Goal: Task Accomplishment & Management: Manage account settings

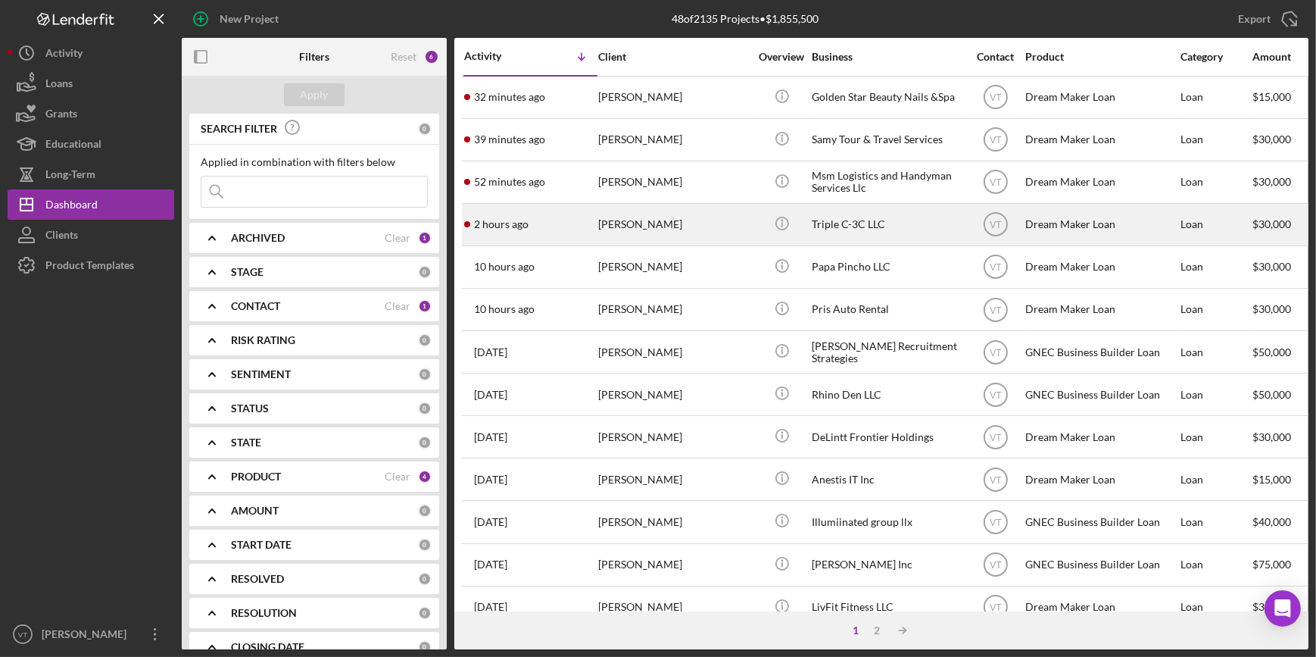
click at [573, 226] on div "2 hours ago [PERSON_NAME]" at bounding box center [530, 225] width 133 height 40
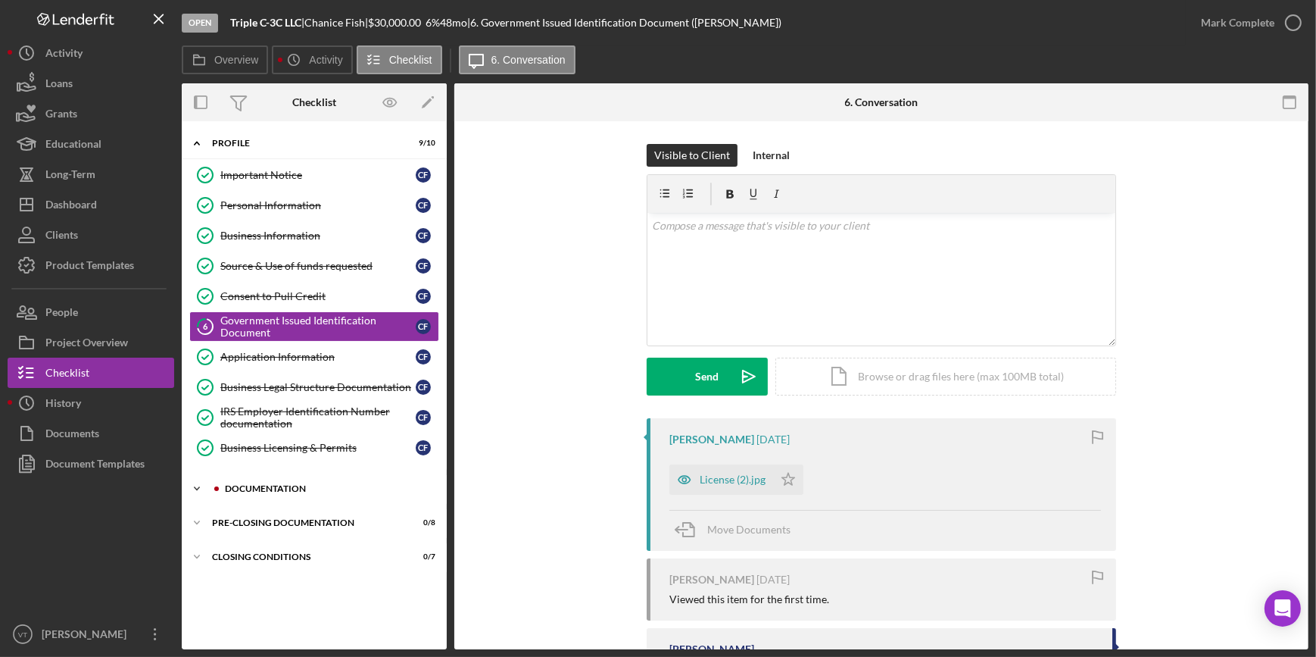
click at [194, 484] on icon "Icon/Expander" at bounding box center [197, 488] width 30 height 30
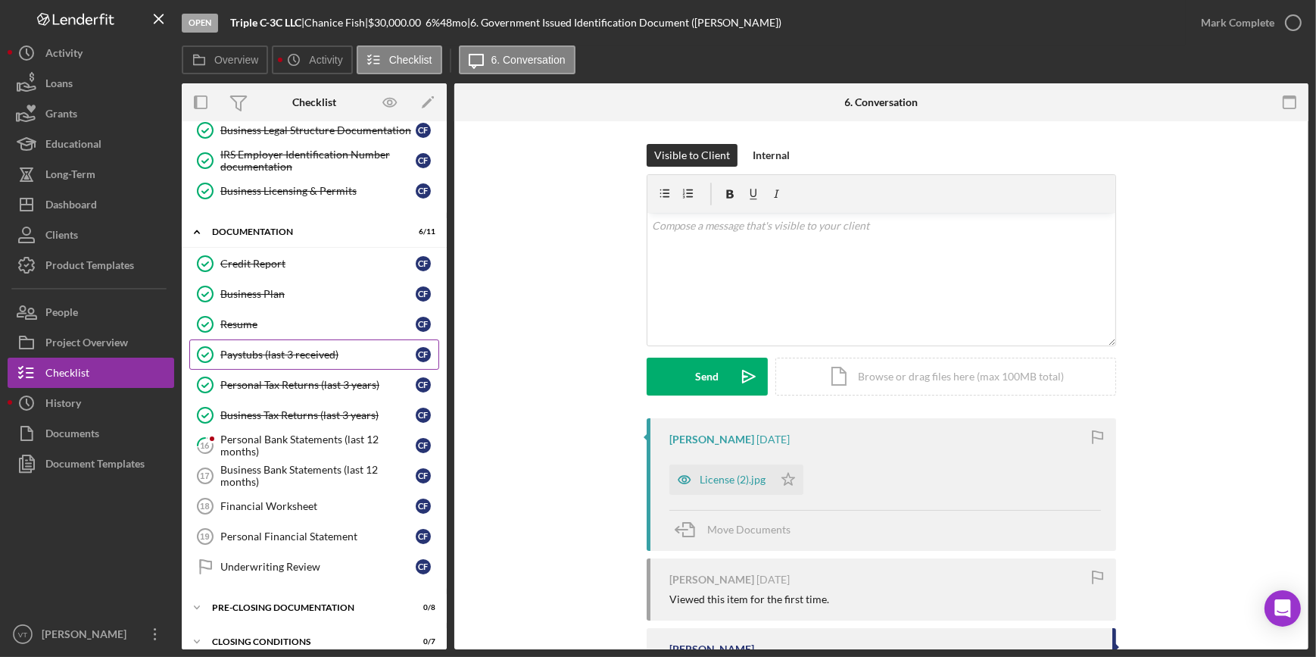
scroll to position [269, 0]
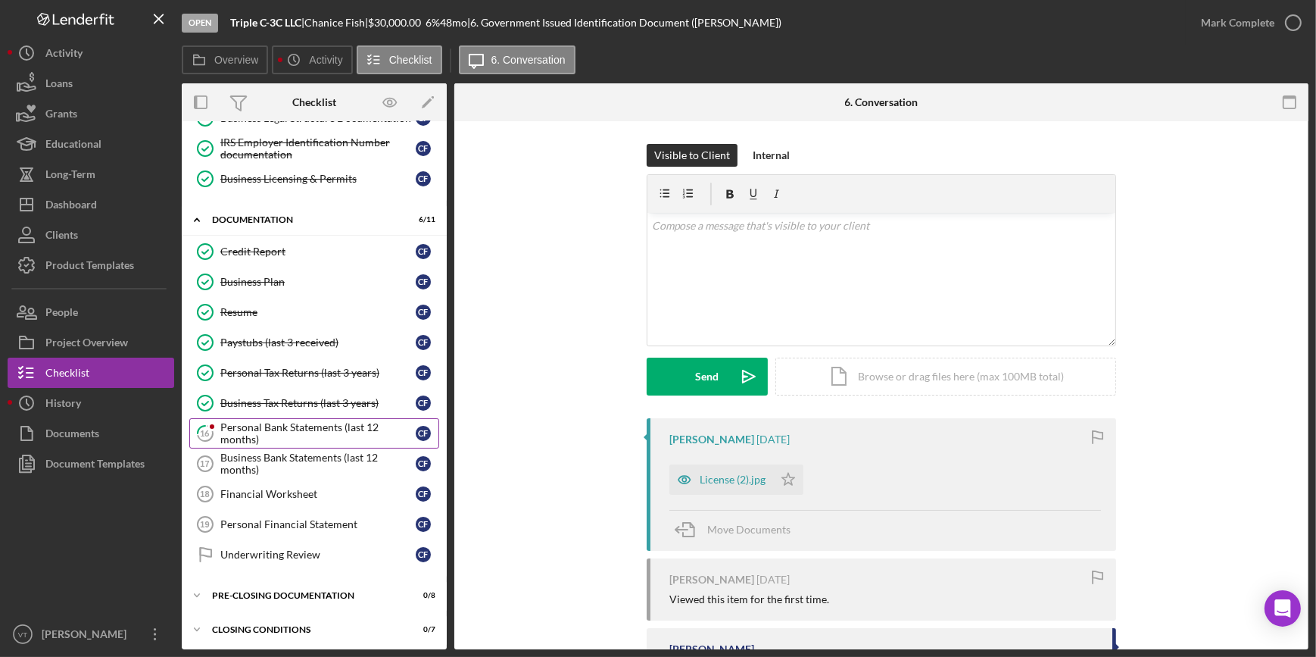
click at [240, 433] on div "Personal Bank Statements (last 12 months)" at bounding box center [317, 433] width 195 height 24
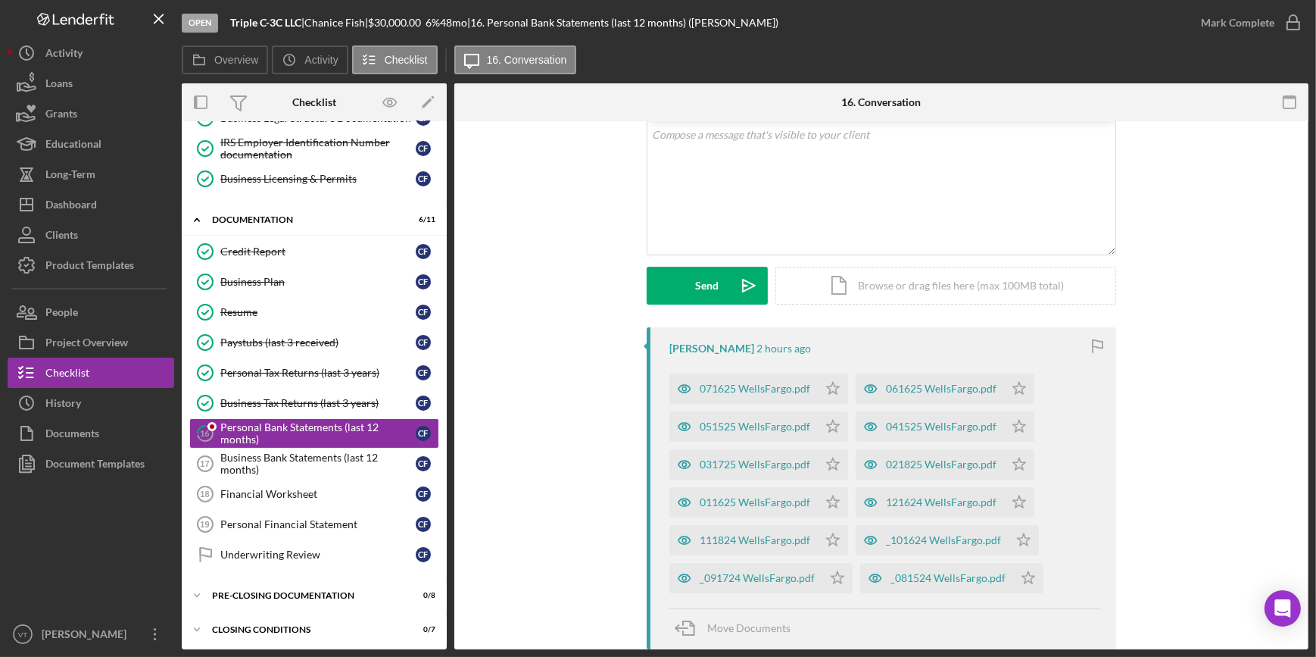
scroll to position [275, 0]
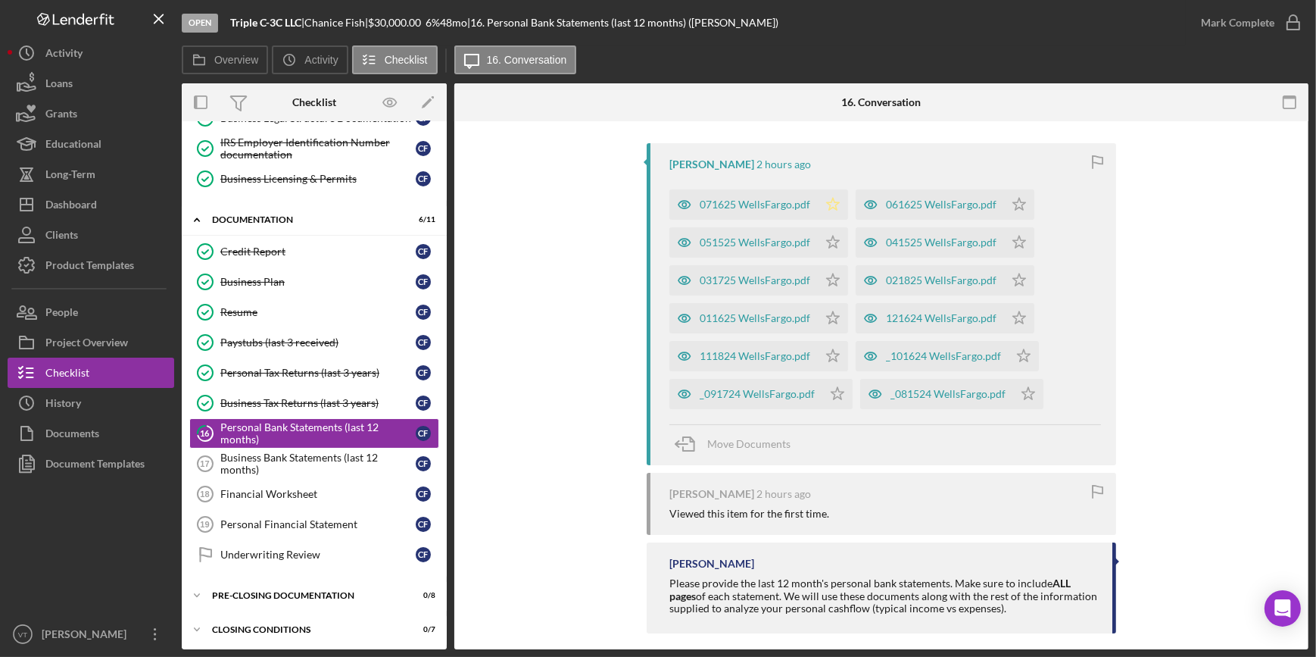
click at [829, 202] on icon "Icon/Star" at bounding box center [833, 204] width 30 height 30
click at [828, 228] on icon "Icon/Star" at bounding box center [833, 242] width 30 height 30
click at [826, 270] on icon "Icon/Star" at bounding box center [833, 280] width 30 height 30
click at [1014, 210] on polygon "button" at bounding box center [1020, 204] width 13 height 12
drag, startPoint x: 835, startPoint y: 354, endPoint x: 840, endPoint y: 374, distance: 21.0
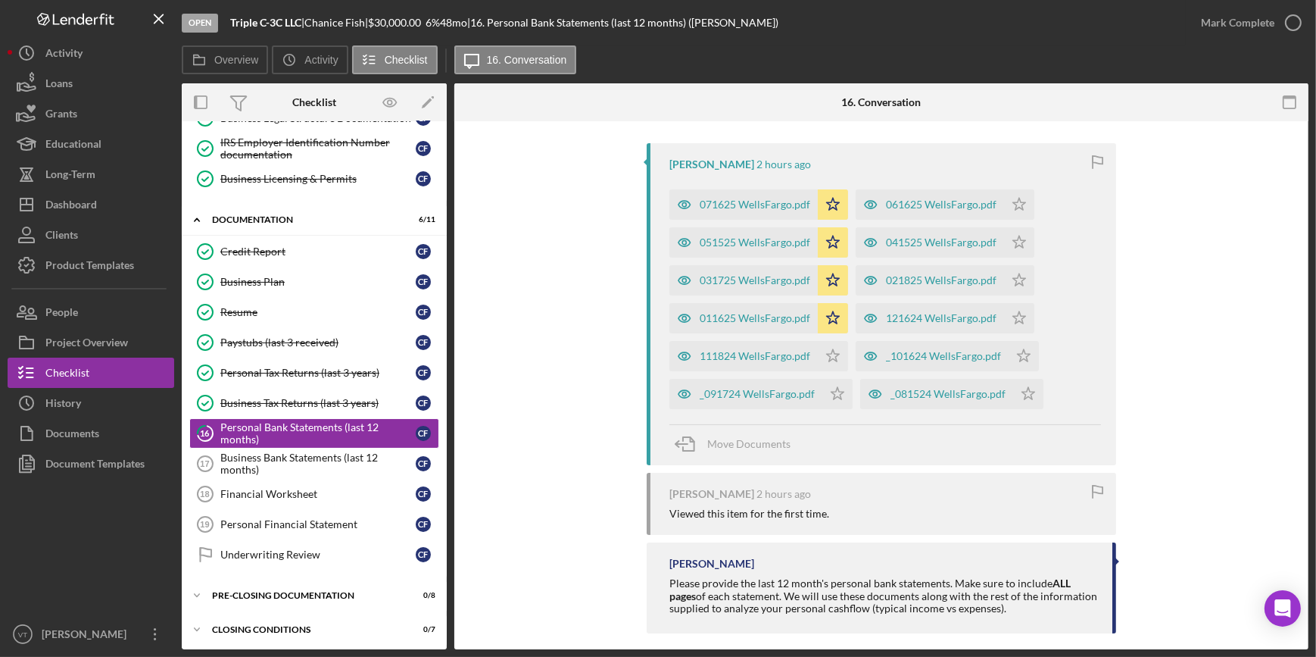
click at [835, 355] on icon "Icon/Star" at bounding box center [833, 356] width 30 height 30
drag, startPoint x: 833, startPoint y: 389, endPoint x: 864, endPoint y: 384, distance: 31.4
click at [834, 389] on icon "Icon/Star" at bounding box center [838, 394] width 30 height 30
click at [1022, 392] on icon "Icon/Star" at bounding box center [1029, 394] width 30 height 30
click at [1020, 210] on polygon "button" at bounding box center [1020, 204] width 13 height 12
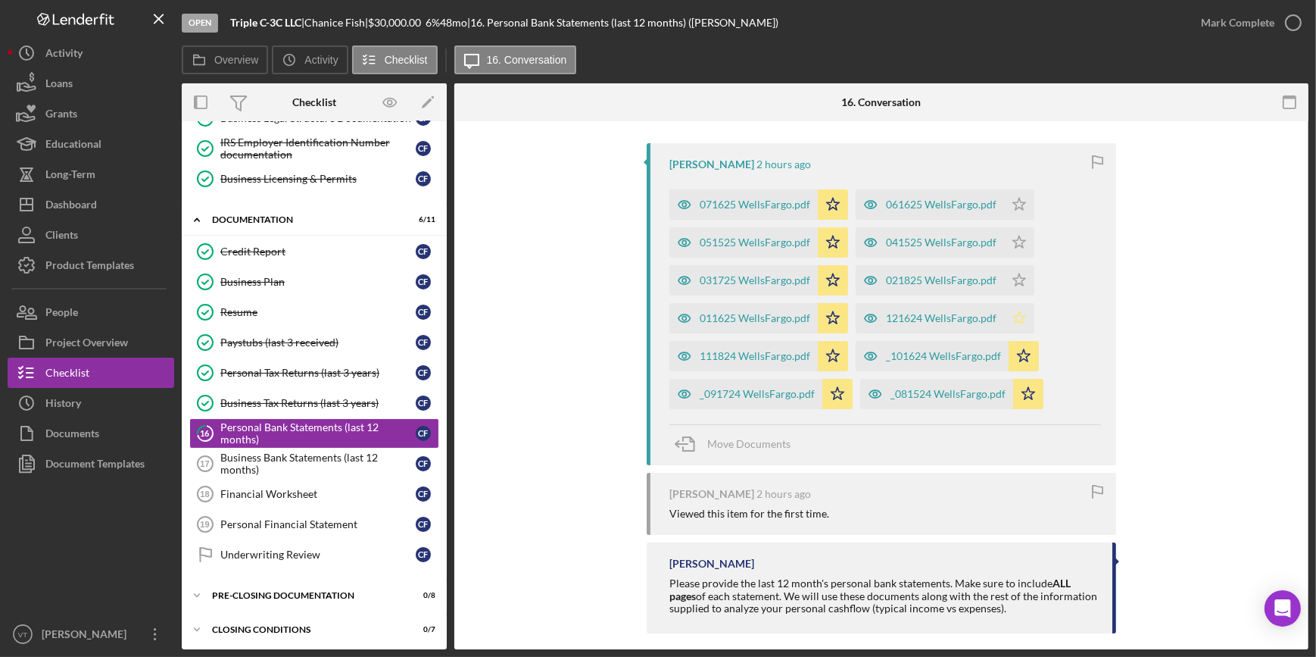
click at [1020, 210] on polygon "button" at bounding box center [1020, 204] width 13 height 12
click at [1014, 282] on icon "Icon/Star" at bounding box center [1019, 280] width 30 height 30
click at [1014, 210] on polygon "button" at bounding box center [1020, 204] width 13 height 12
click at [1017, 201] on polygon "button" at bounding box center [1020, 204] width 13 height 12
click at [1225, 14] on div "Mark Complete" at bounding box center [1237, 23] width 73 height 30
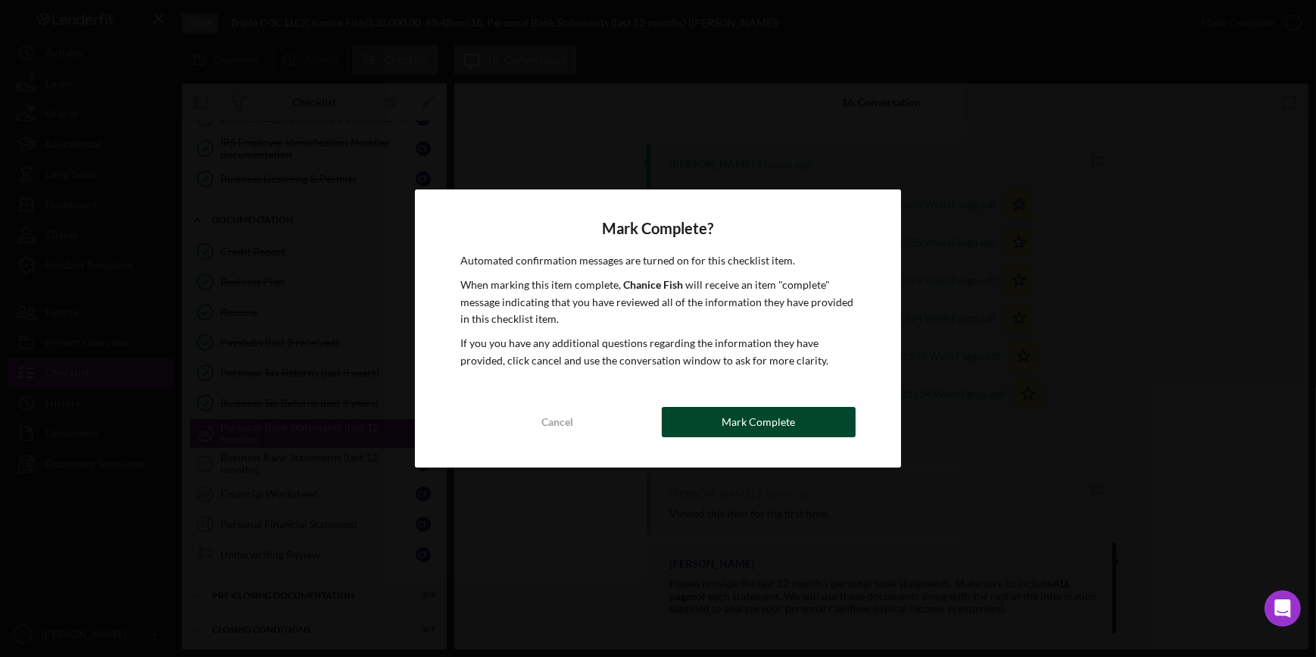
click at [743, 409] on div "Mark Complete" at bounding box center [758, 422] width 73 height 30
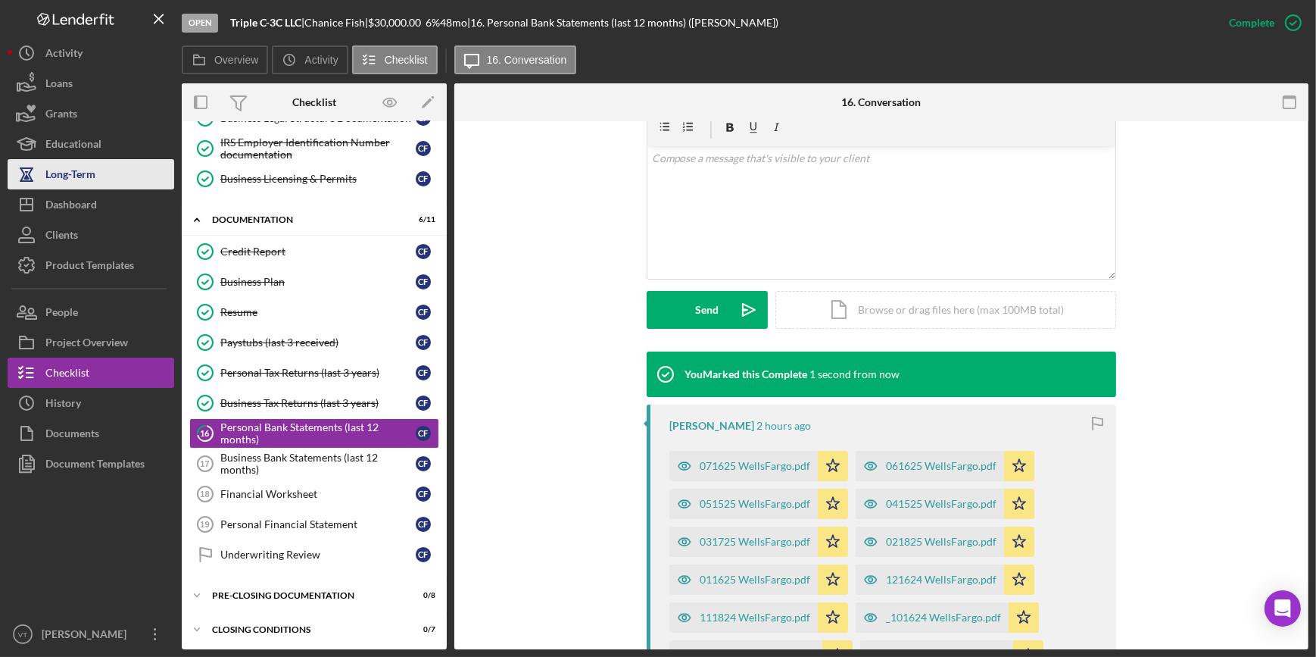
scroll to position [483, 0]
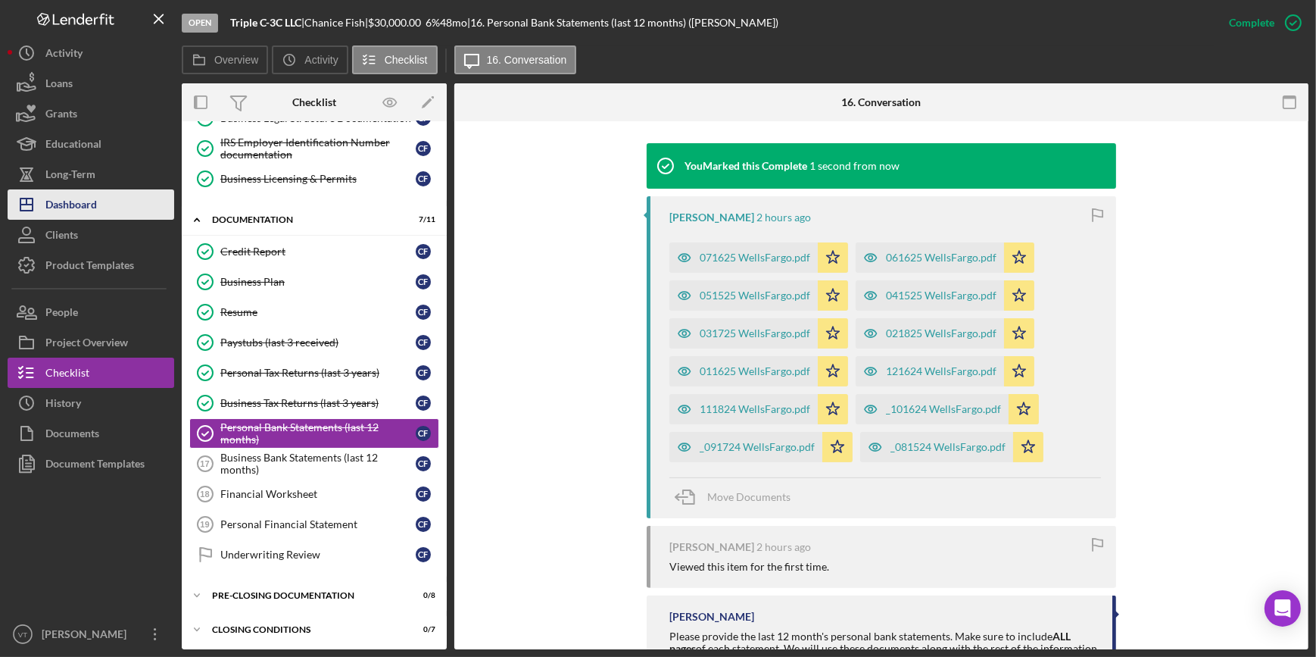
click at [86, 198] on div "Dashboard" at bounding box center [71, 206] width 52 height 34
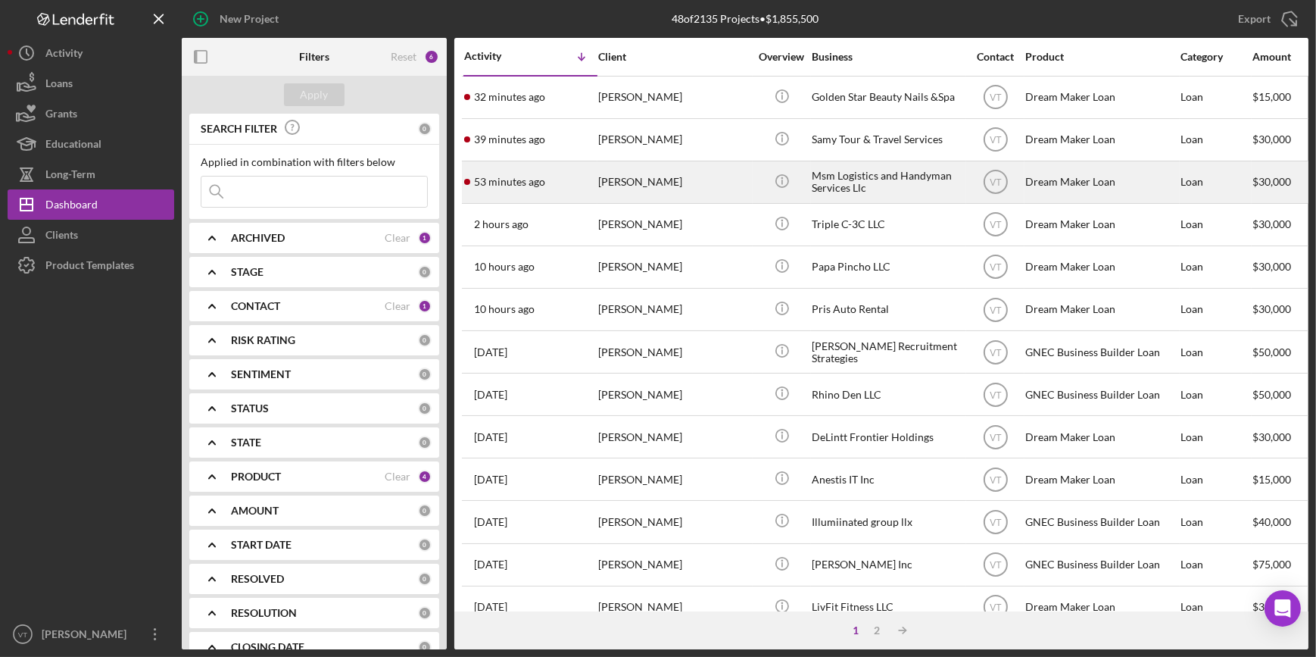
click at [581, 185] on div "53 minutes ago [PERSON_NAME]" at bounding box center [530, 182] width 133 height 40
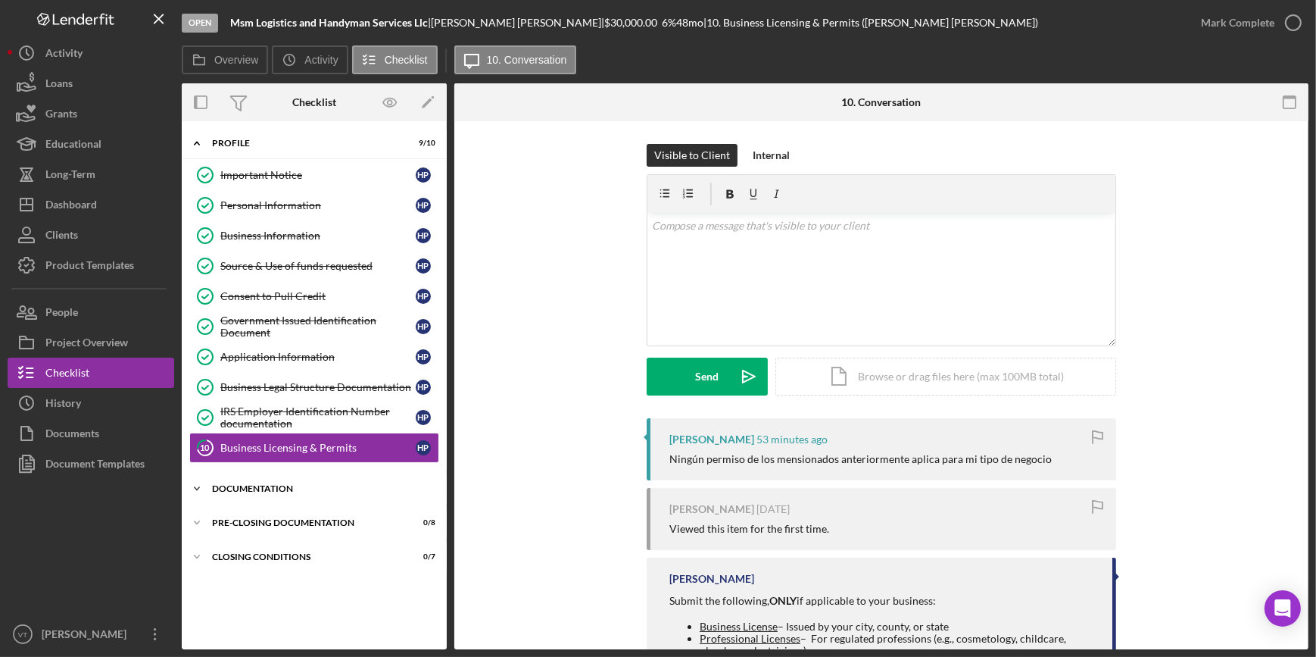
click at [191, 479] on icon "Icon/Expander" at bounding box center [197, 488] width 30 height 30
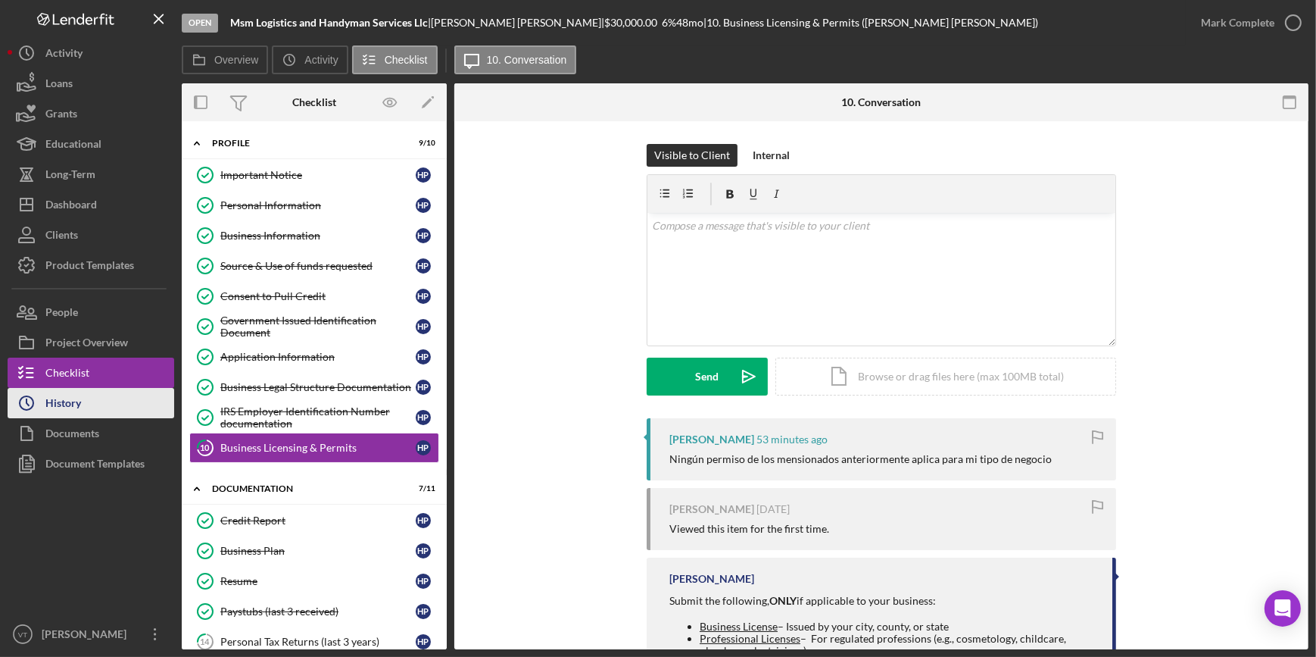
click at [115, 397] on button "Icon/History History" at bounding box center [91, 403] width 167 height 30
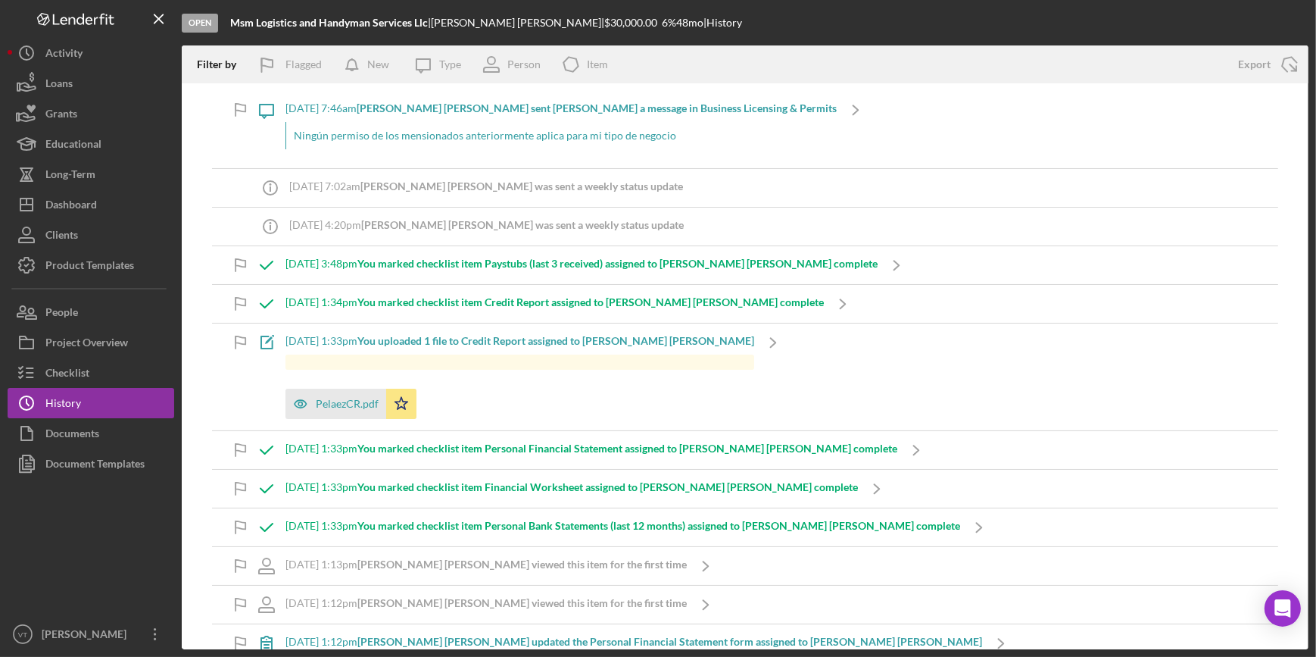
click at [461, 144] on div "Ningún permiso de los mensionados anteriormente aplica para mi tipo de negocio" at bounding box center [561, 135] width 551 height 27
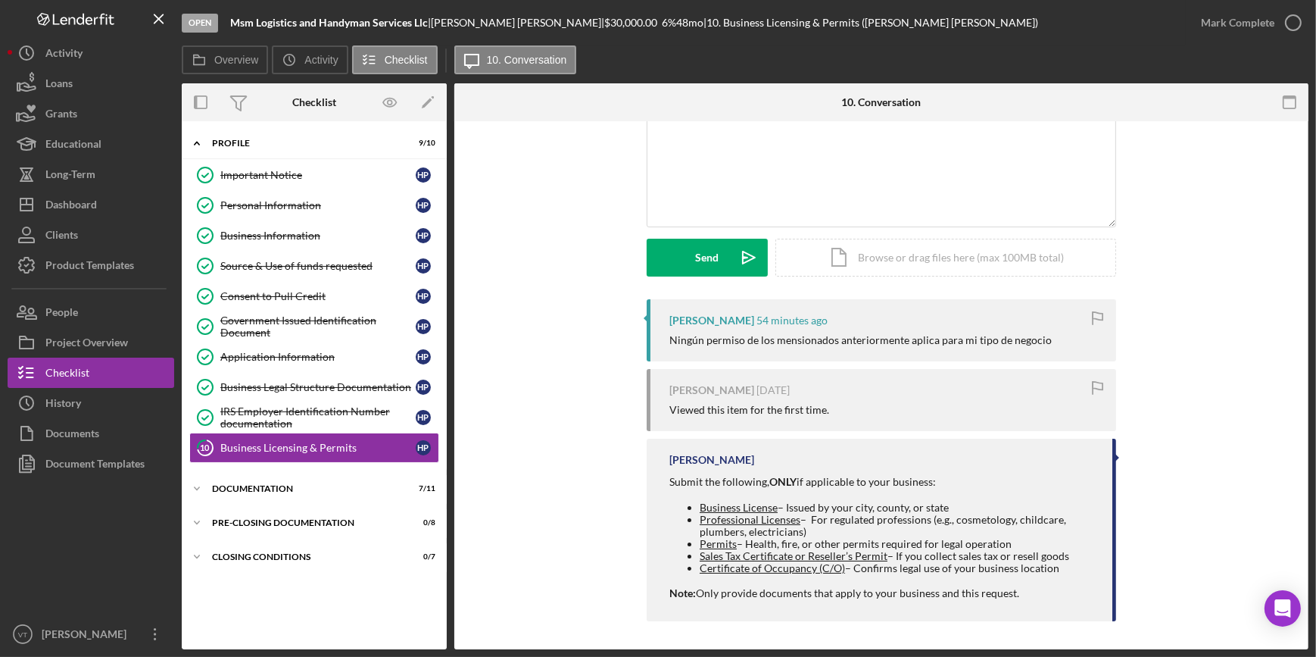
scroll to position [120, 0]
drag, startPoint x: 1057, startPoint y: 333, endPoint x: 657, endPoint y: 355, distance: 400.6
click at [657, 355] on div "[PERSON_NAME] 54 minutes ago Ningún permiso de los mensionados anteriormente ap…" at bounding box center [882, 329] width 470 height 62
copy div "Ningún permiso de los mensionados anteriormente aplica para mi tipo de negocio"
click at [541, 263] on div "Visible to Client Internal v Color teal Color pink Remove color Add row above A…" at bounding box center [881, 160] width 809 height 274
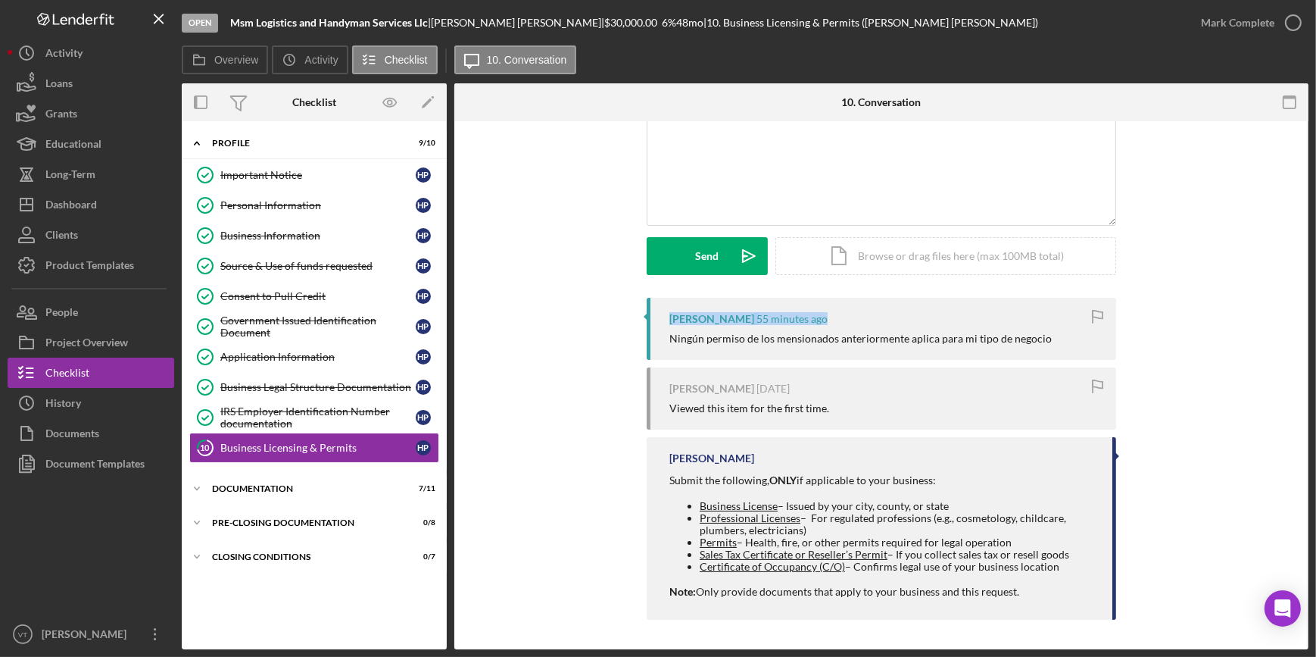
drag, startPoint x: 845, startPoint y: 317, endPoint x: 667, endPoint y: 314, distance: 178.8
click at [670, 314] on div "[PERSON_NAME] 55 minutes ago" at bounding box center [886, 319] width 432 height 12
copy div "[PERSON_NAME] 55 minutes ago"
click at [87, 205] on div "Dashboard" at bounding box center [71, 206] width 52 height 34
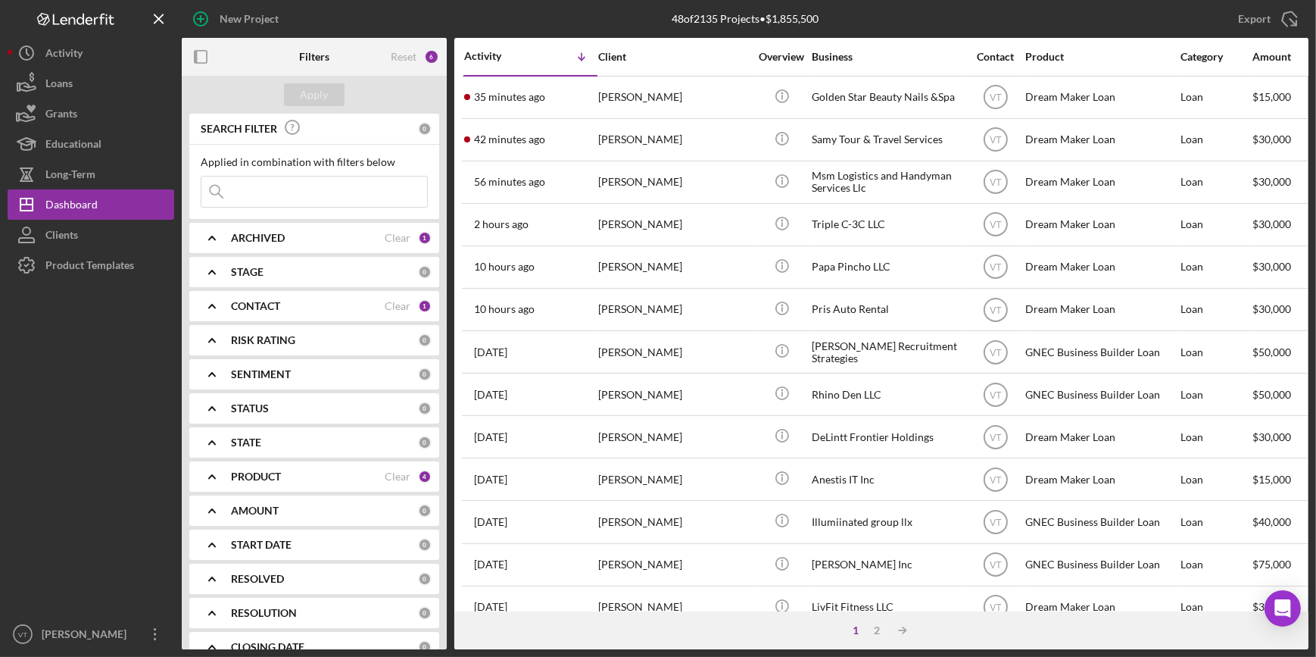
click at [590, 136] on div "42 minutes ago [PERSON_NAME]" at bounding box center [530, 140] width 133 height 40
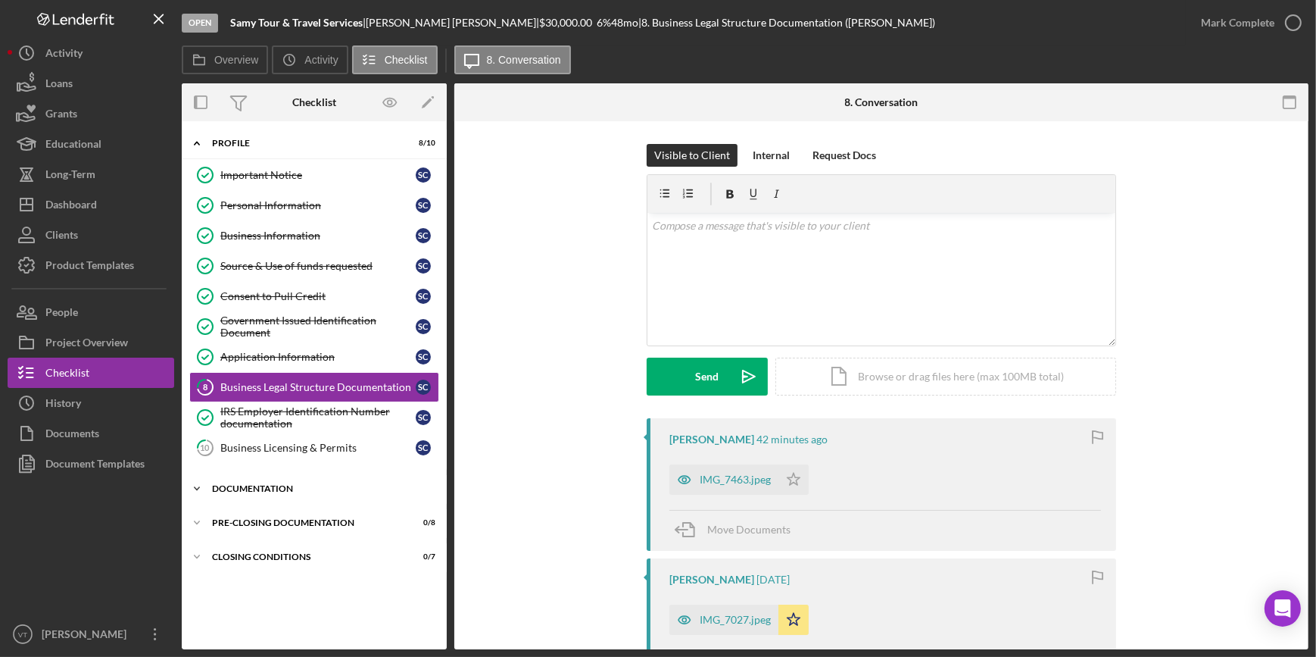
click at [204, 478] on icon "Icon/Expander" at bounding box center [197, 488] width 30 height 30
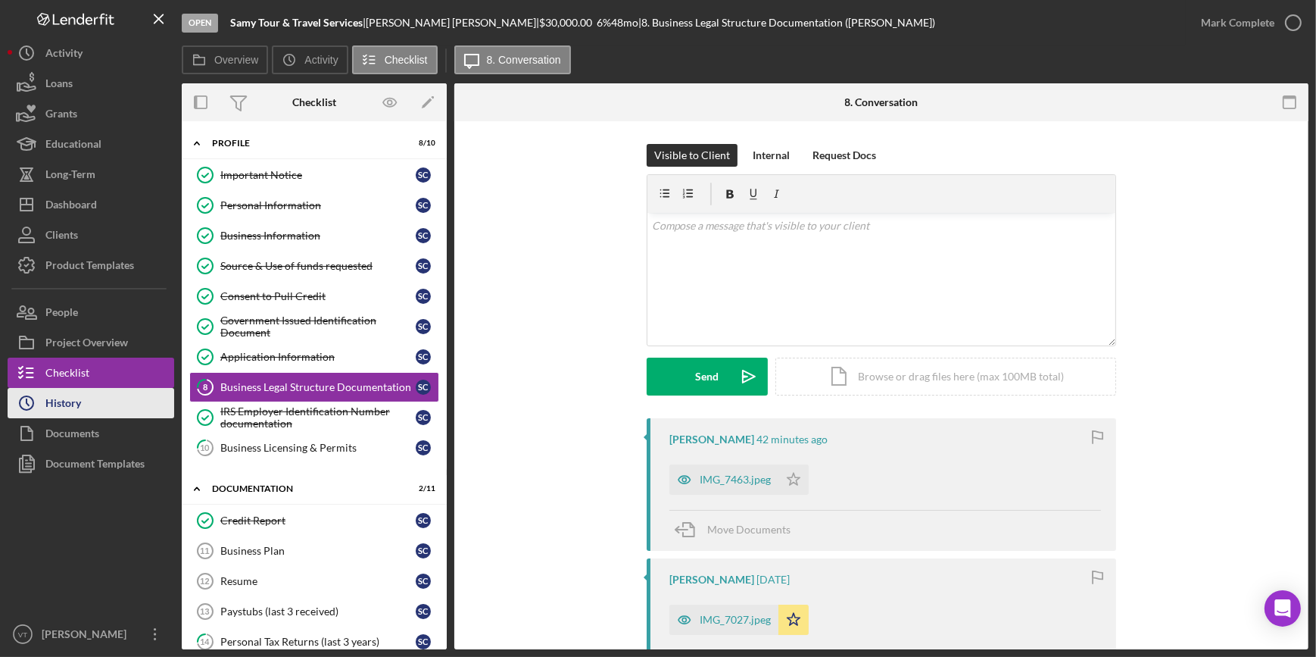
click at [108, 404] on button "Icon/History History" at bounding box center [91, 403] width 167 height 30
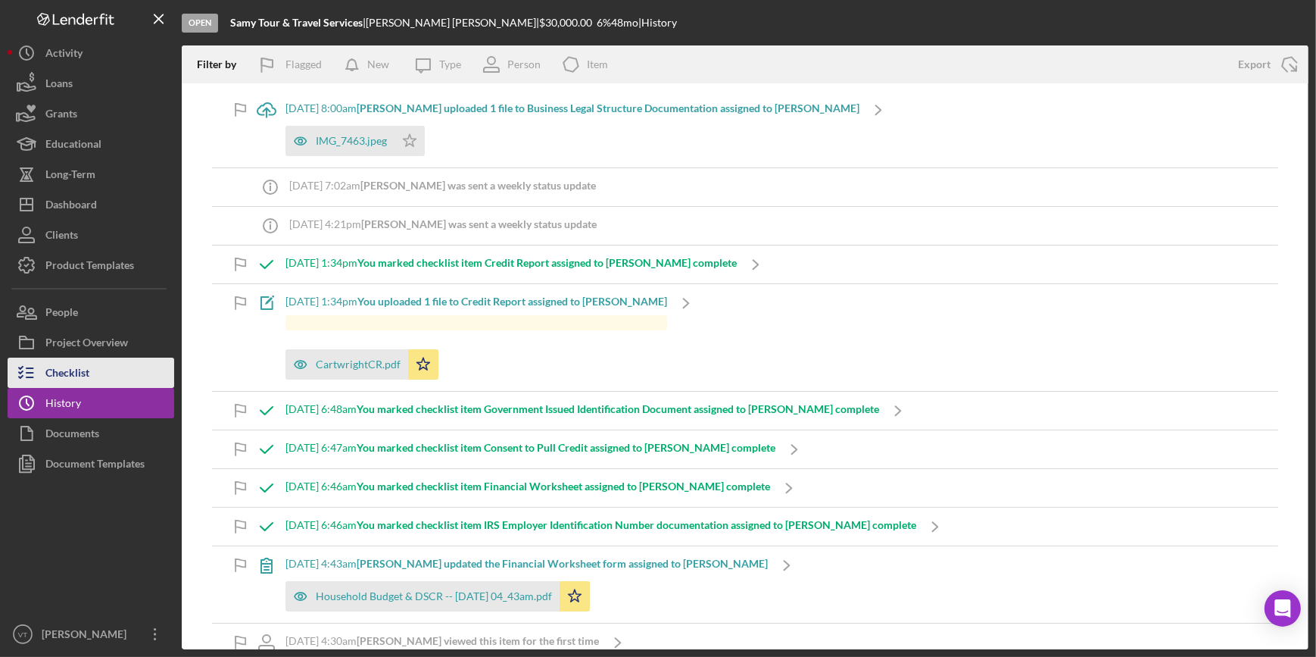
click at [150, 367] on button "Checklist" at bounding box center [91, 373] width 167 height 30
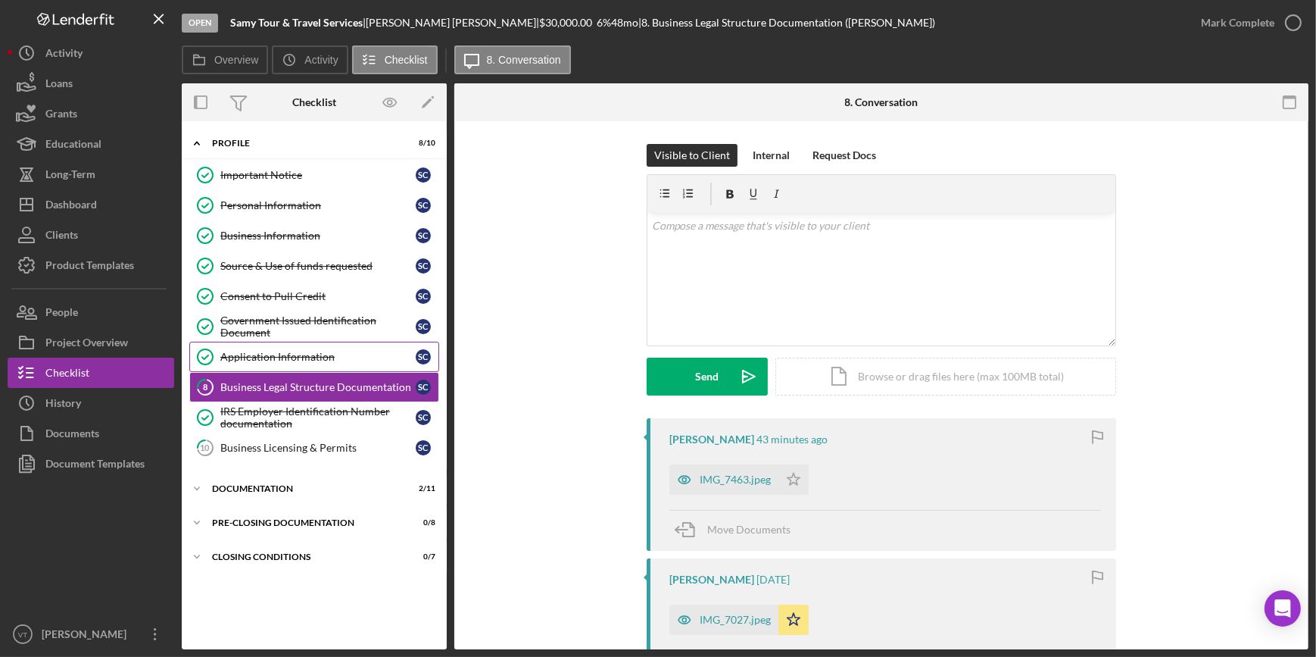
click at [303, 354] on div "Application Information" at bounding box center [317, 357] width 195 height 12
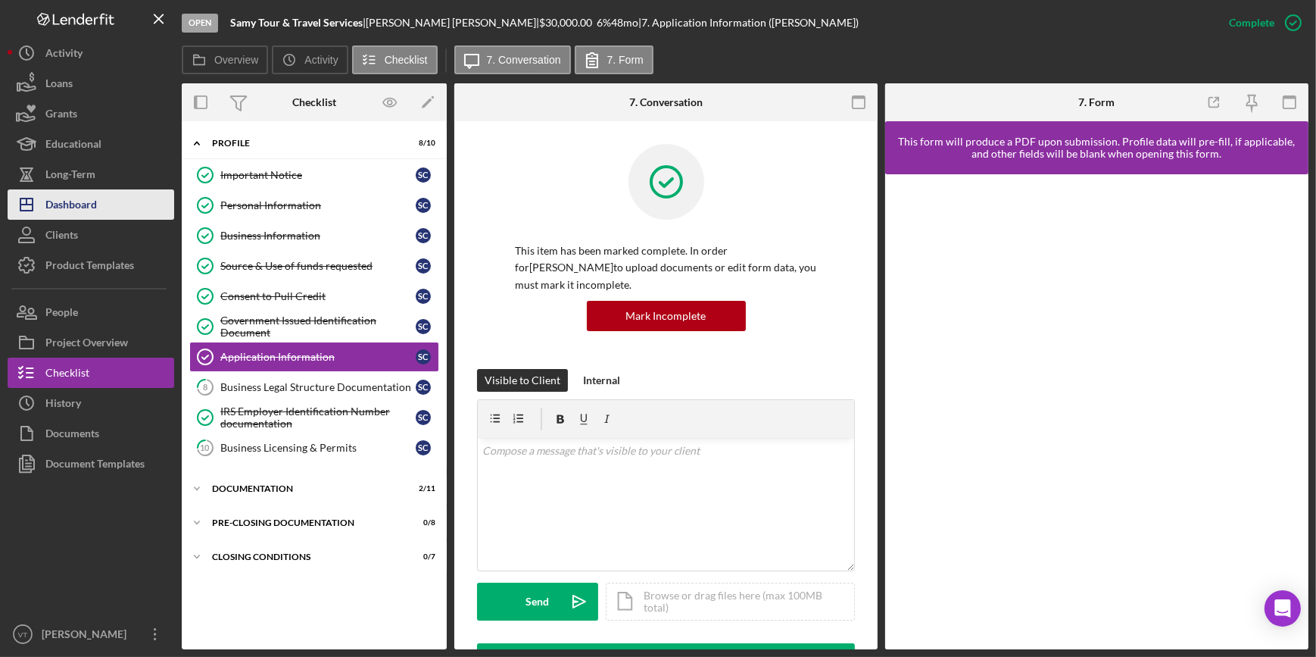
click at [108, 203] on button "Icon/Dashboard Dashboard" at bounding box center [91, 204] width 167 height 30
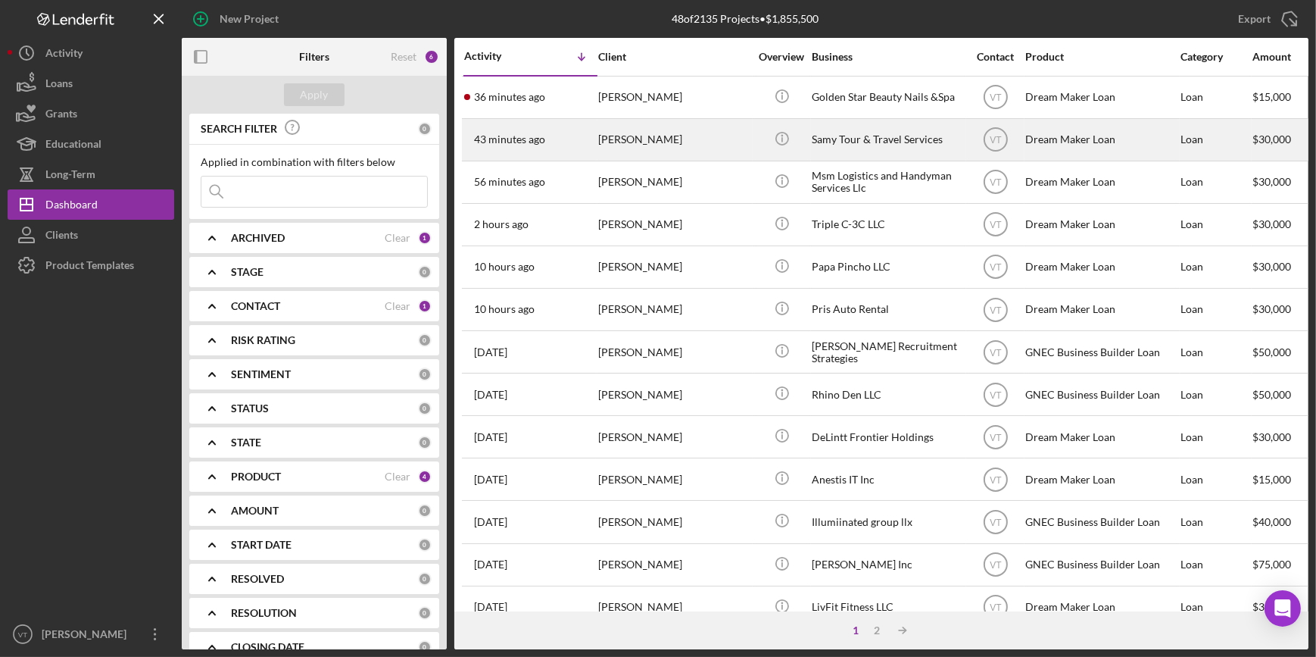
click at [509, 144] on time "43 minutes ago" at bounding box center [509, 139] width 71 height 12
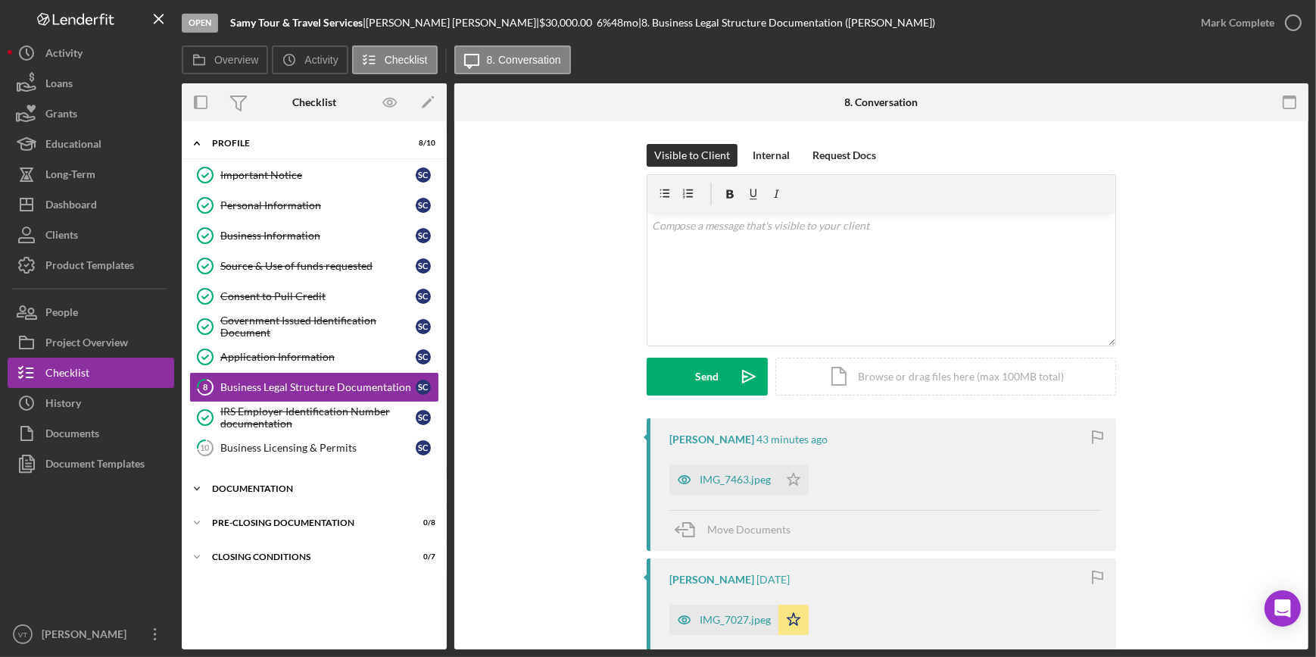
click at [197, 486] on icon "Icon/Expander" at bounding box center [197, 488] width 30 height 30
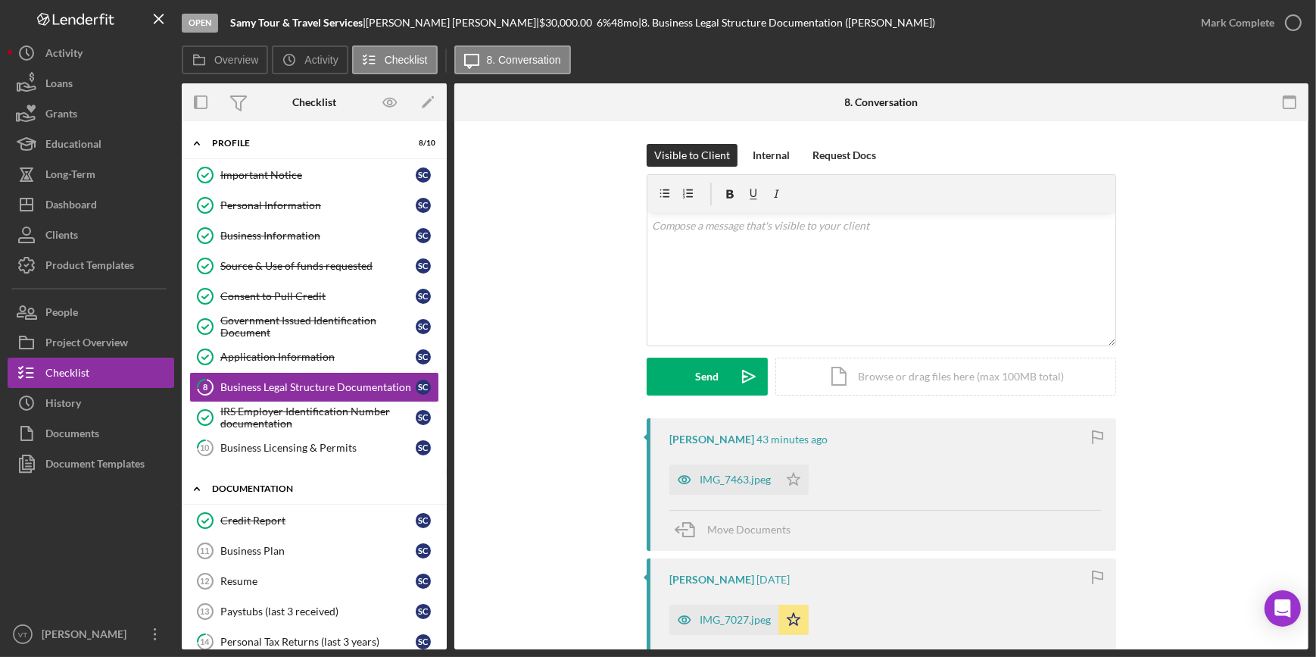
scroll to position [269, 0]
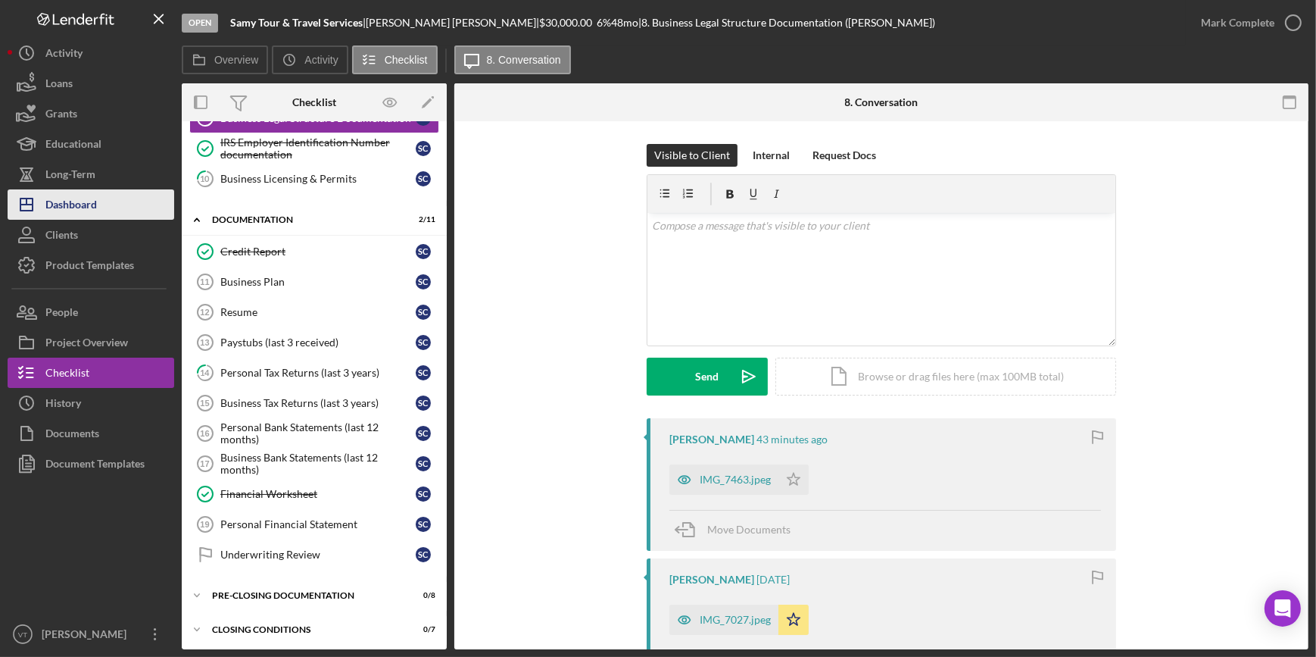
click at [93, 208] on div "Dashboard" at bounding box center [71, 206] width 52 height 34
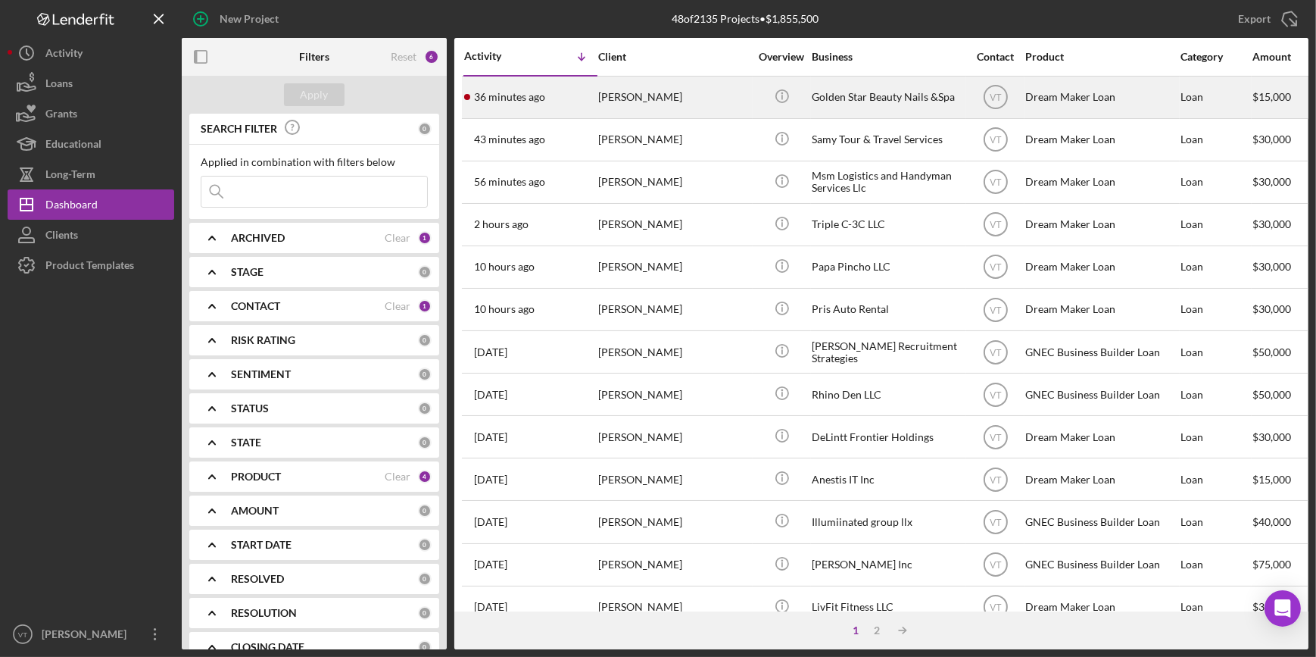
click at [633, 94] on div "[PERSON_NAME]" at bounding box center [673, 97] width 151 height 40
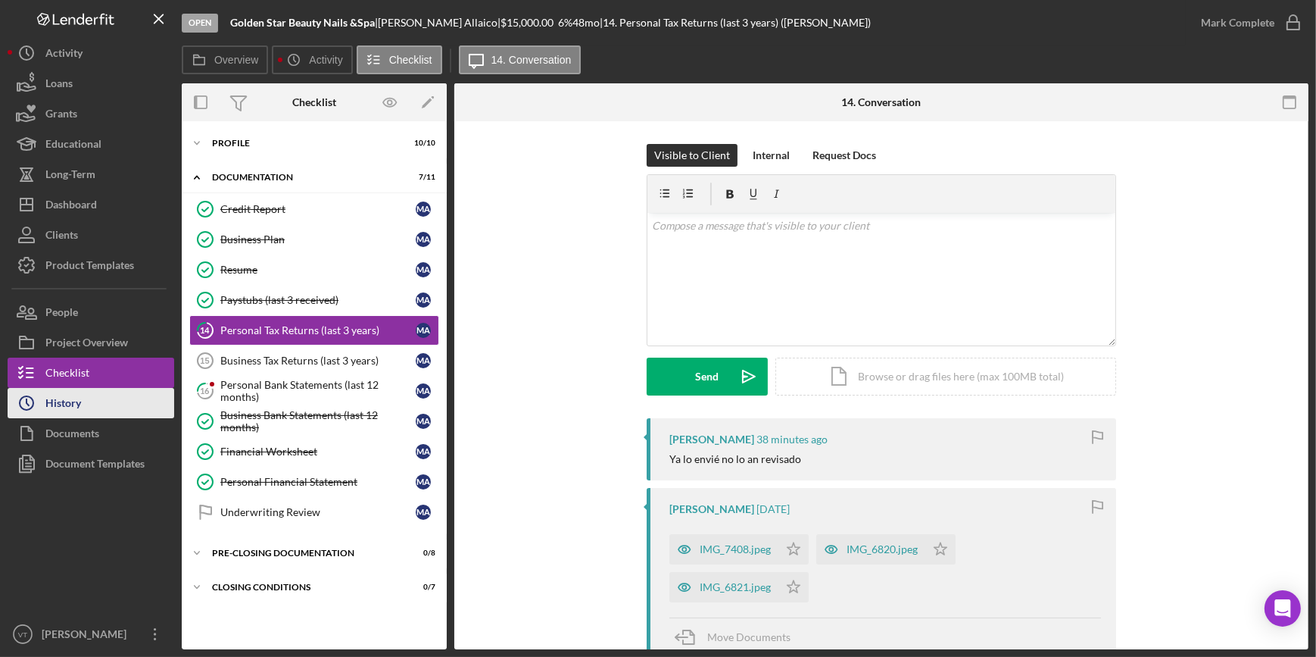
click at [104, 412] on button "Icon/History History" at bounding box center [91, 403] width 167 height 30
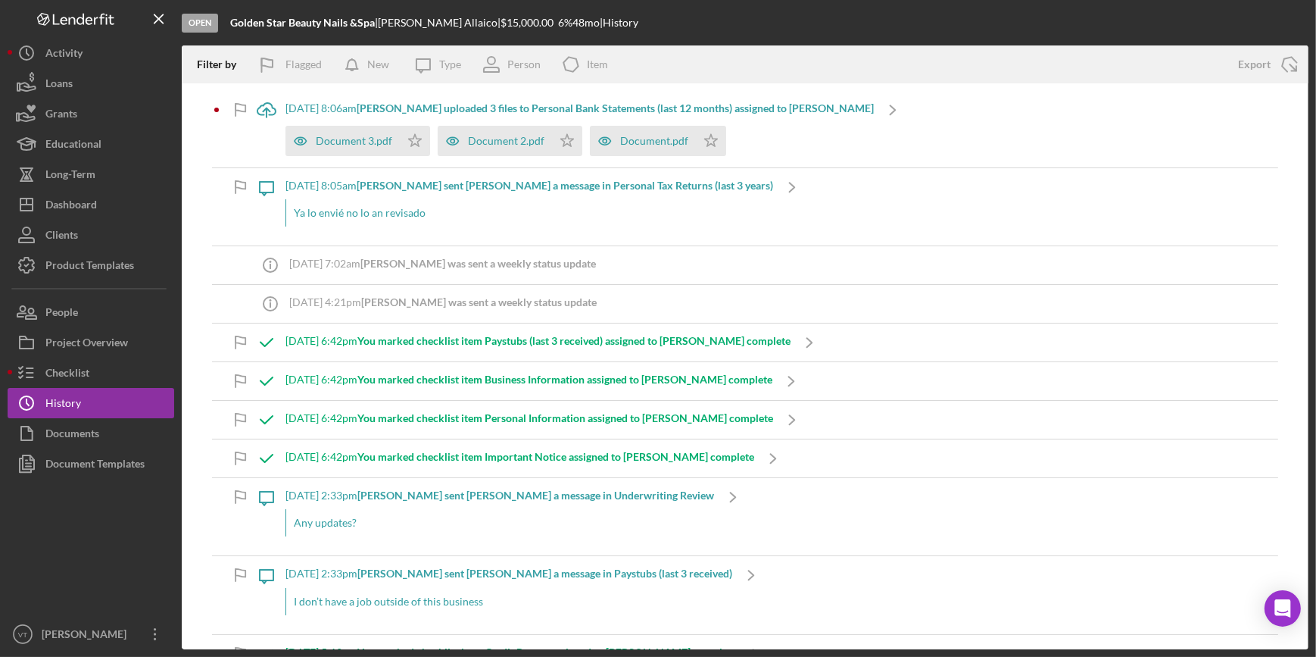
click at [349, 100] on div "[DATE] 8:06am [PERSON_NAME] uploaded 3 files to Personal Bank Statements (last …" at bounding box center [580, 129] width 589 height 77
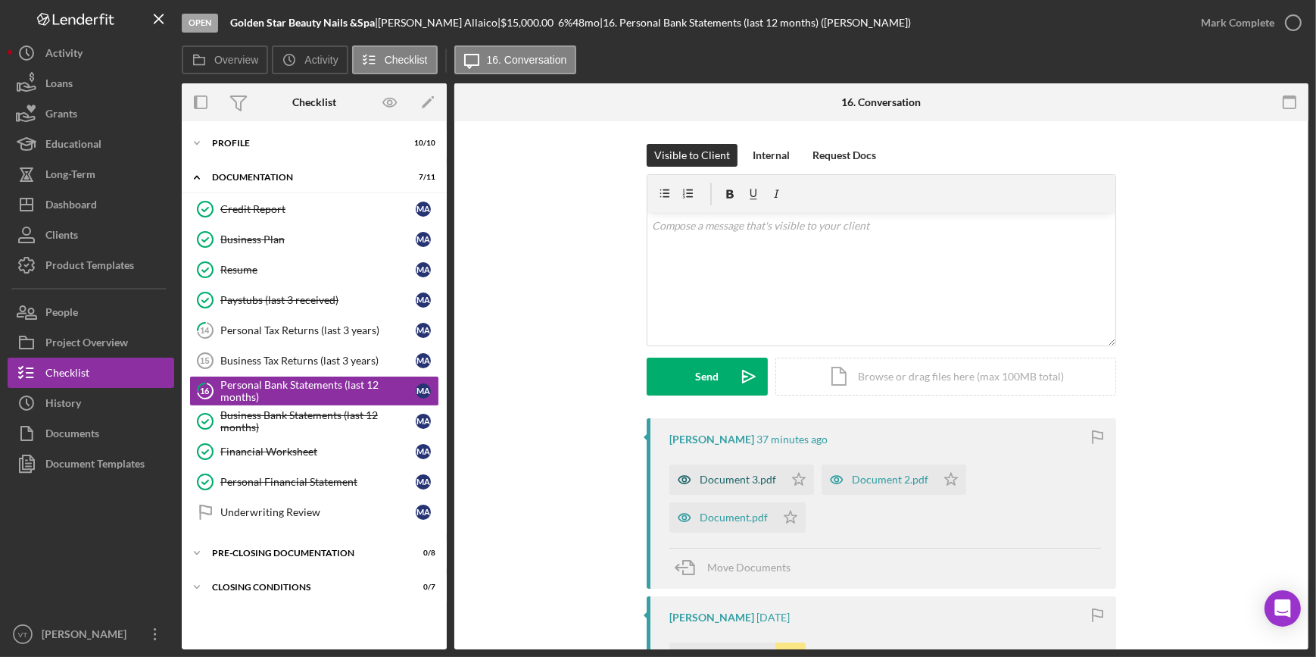
click at [737, 492] on div "Document 3.pdf" at bounding box center [727, 479] width 114 height 30
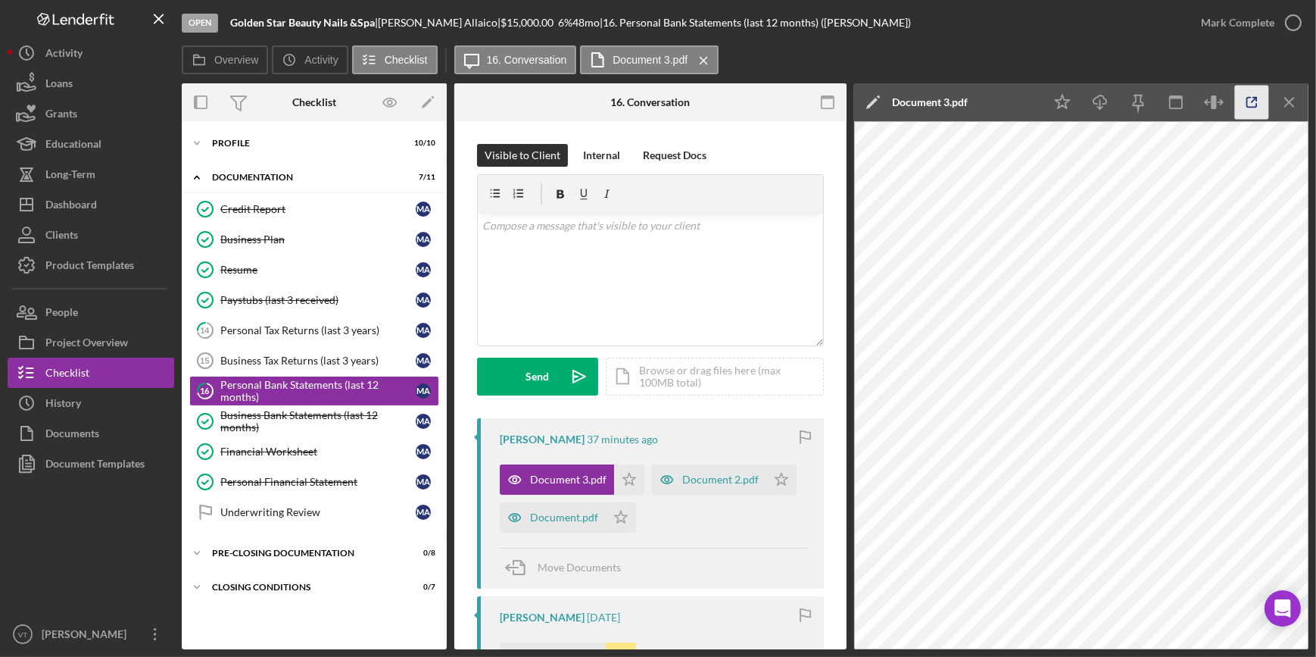
drag, startPoint x: 1255, startPoint y: 98, endPoint x: 1251, endPoint y: 111, distance: 13.4
click at [1251, 111] on icon "button" at bounding box center [1252, 103] width 34 height 34
click at [776, 478] on icon "Icon/Star" at bounding box center [782, 479] width 30 height 30
click at [625, 467] on icon "Icon/Star" at bounding box center [629, 479] width 30 height 30
click at [618, 518] on icon "Icon/Star" at bounding box center [621, 517] width 30 height 30
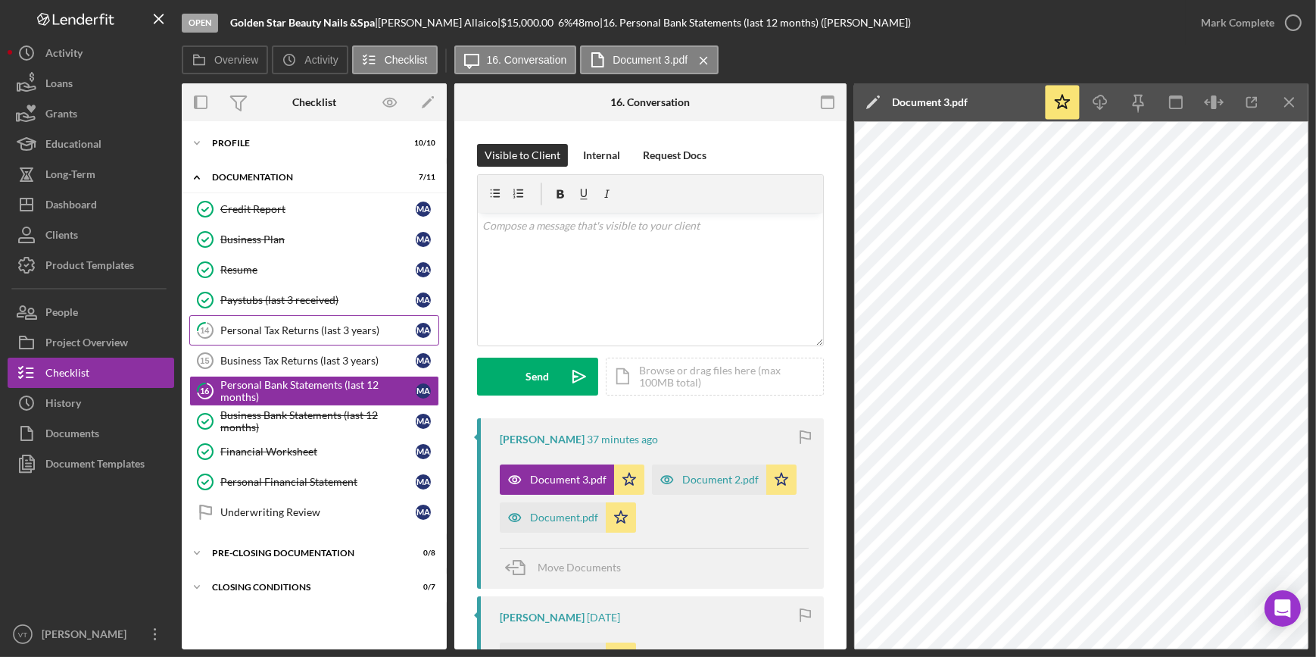
click at [236, 324] on div "Personal Tax Returns (last 3 years)" at bounding box center [317, 330] width 195 height 12
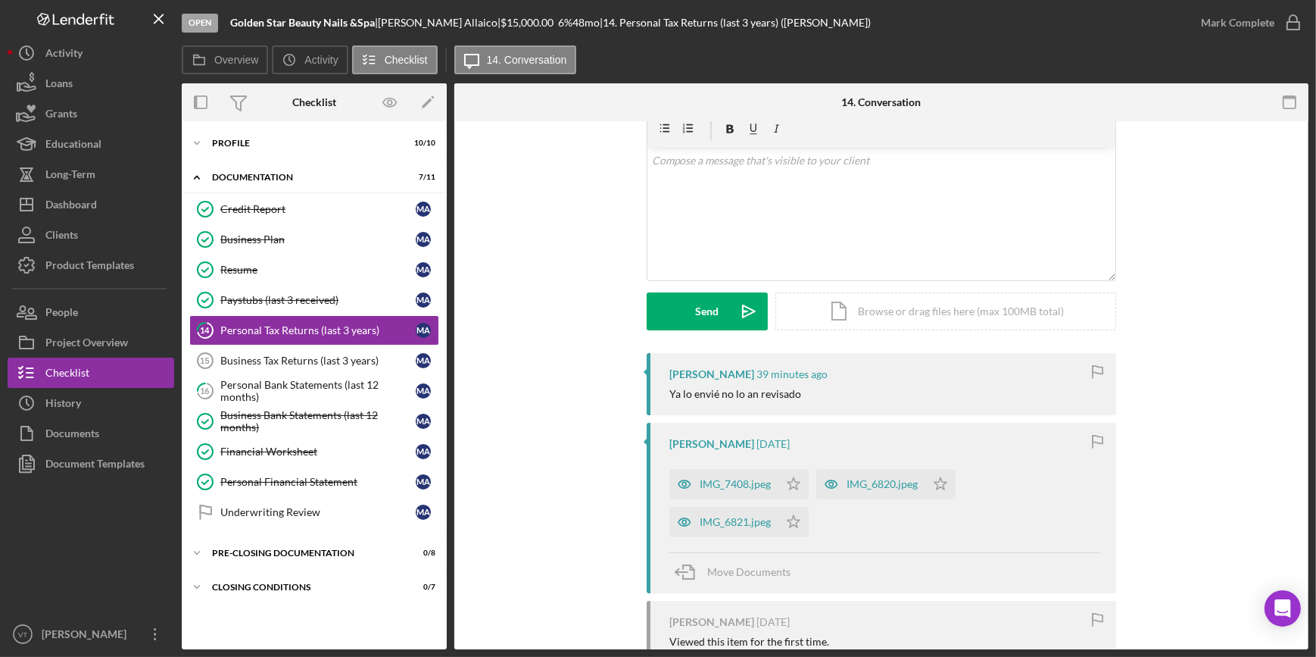
scroll to position [195, 0]
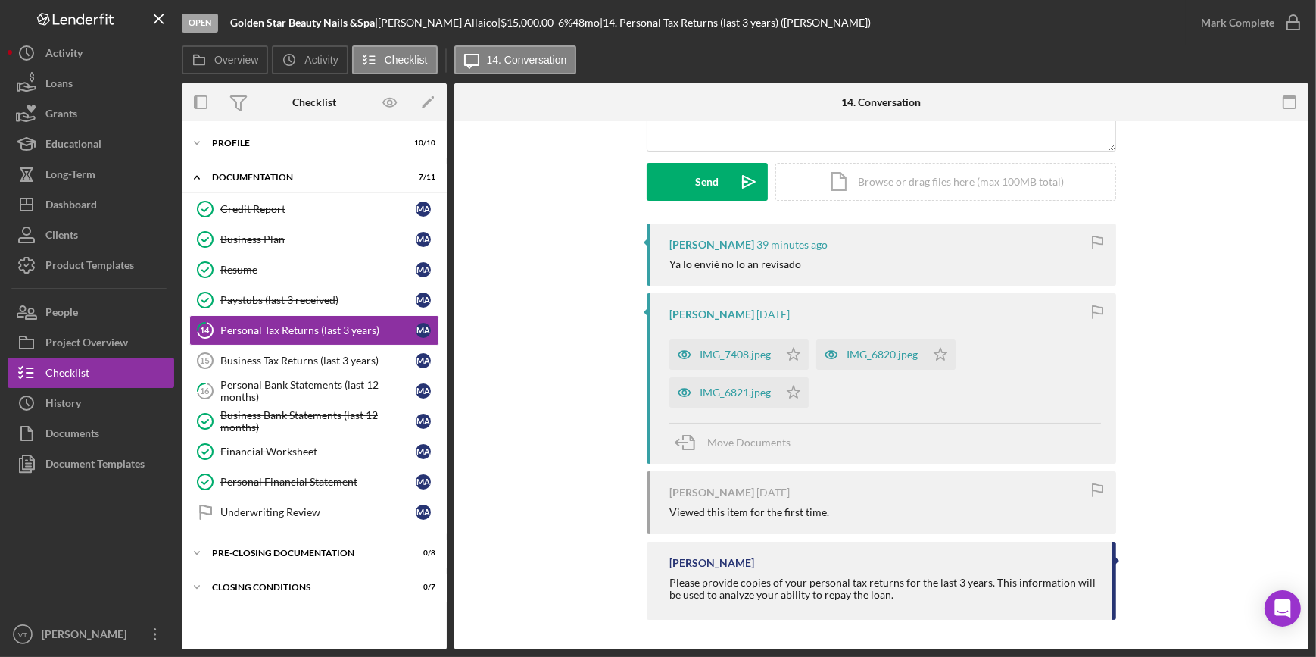
drag, startPoint x: 813, startPoint y: 264, endPoint x: 664, endPoint y: 262, distance: 149.2
click at [664, 262] on div "[PERSON_NAME] 39 minutes ago Ya lo envié no lo an revisado" at bounding box center [882, 254] width 470 height 62
copy div "Ya lo envié no lo an revisado"
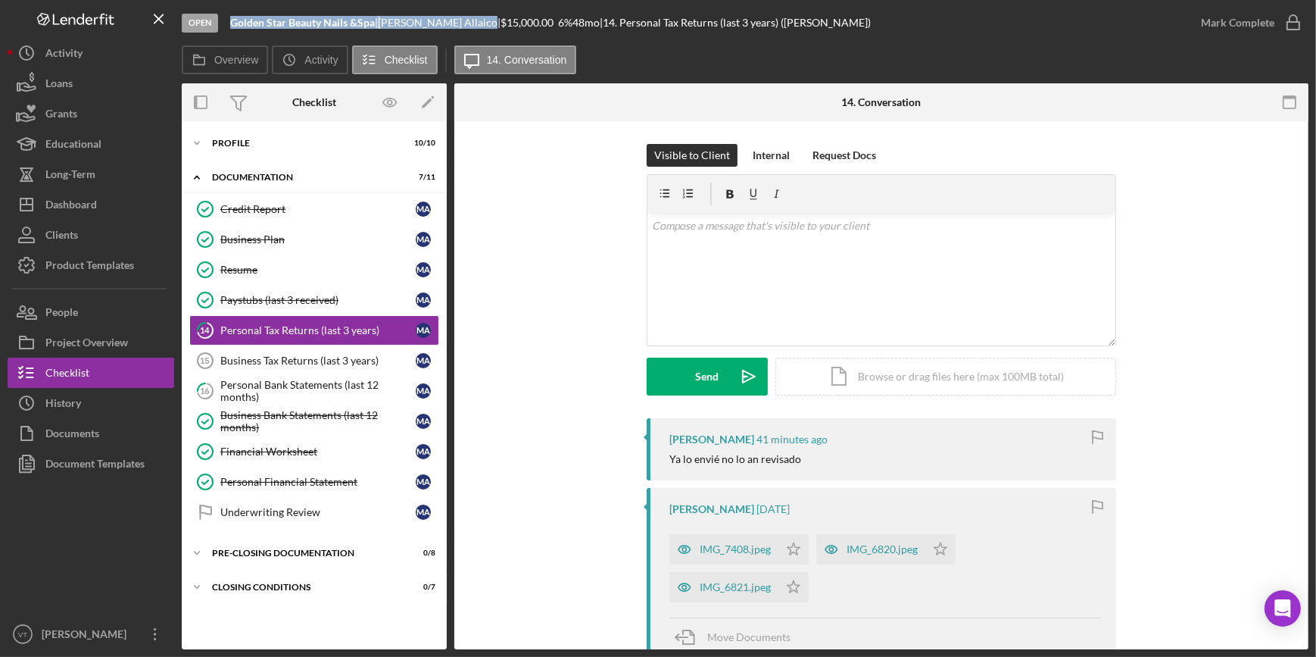
drag, startPoint x: 447, startPoint y: 23, endPoint x: 224, endPoint y: 25, distance: 222.7
click at [224, 25] on div "Open Golden Star Beauty Nails &Spa | [PERSON_NAME] | $15,000.00 6 % 48 mo | 14.…" at bounding box center [684, 22] width 1004 height 45
copy div "Golden Star Beauty Nails &Spa | [PERSON_NAME]"
click at [635, 8] on div "Open Golden Star Beauty Nails &Spa | [PERSON_NAME] | $15,000.00 6 % 48 mo | 14.…" at bounding box center [684, 22] width 1004 height 45
drag, startPoint x: 447, startPoint y: 21, endPoint x: 386, endPoint y: 22, distance: 60.6
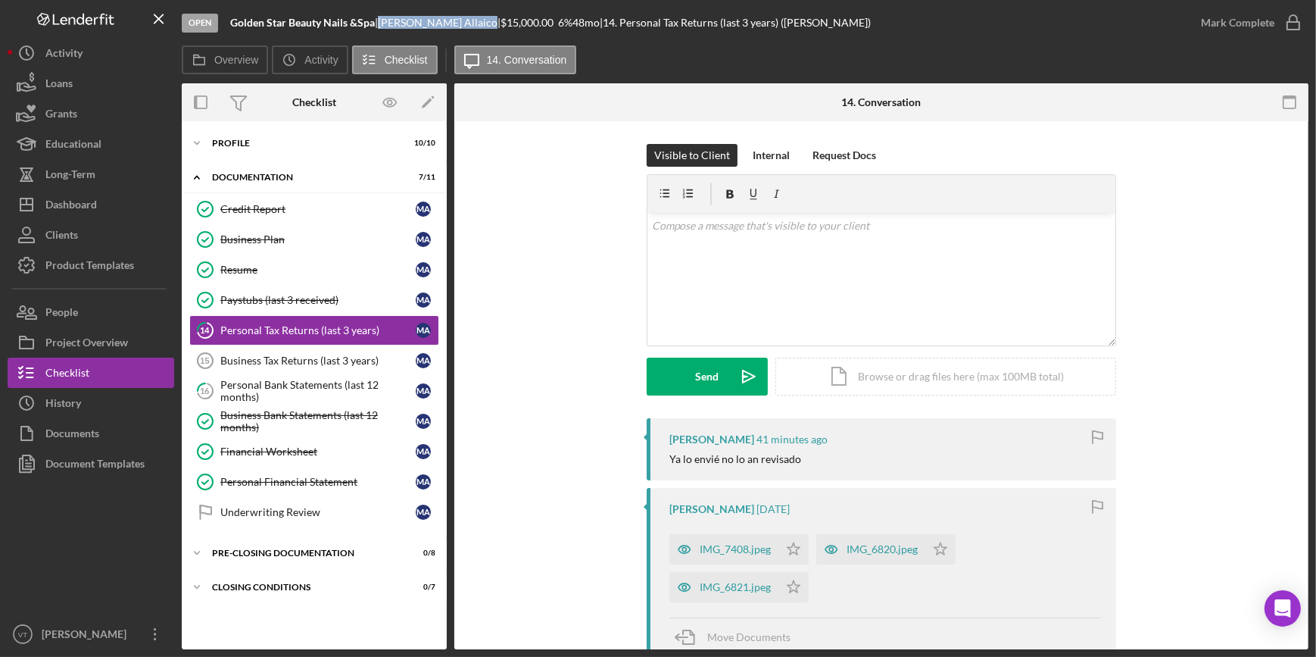
click at [386, 22] on div "[PERSON_NAME] |" at bounding box center [439, 23] width 123 height 12
copy div "[PERSON_NAME]"
click at [115, 196] on button "Icon/Dashboard Dashboard" at bounding box center [91, 204] width 167 height 30
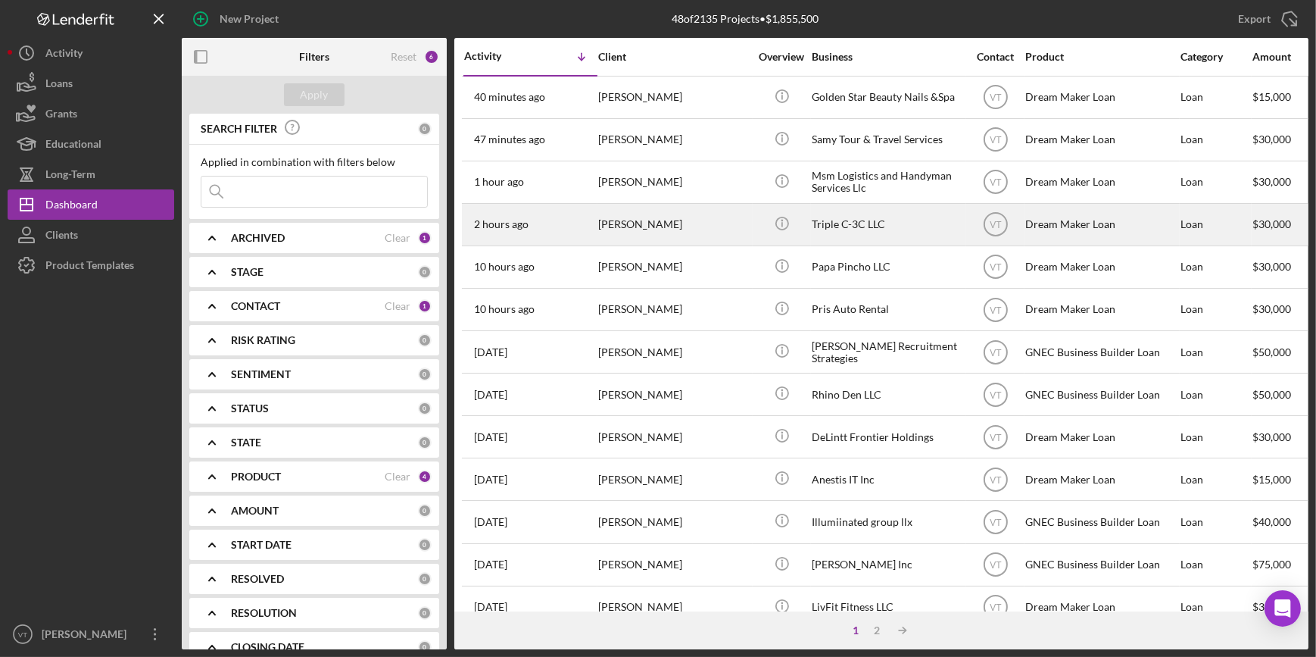
click at [585, 226] on div "2 hours ago [PERSON_NAME]" at bounding box center [530, 225] width 133 height 40
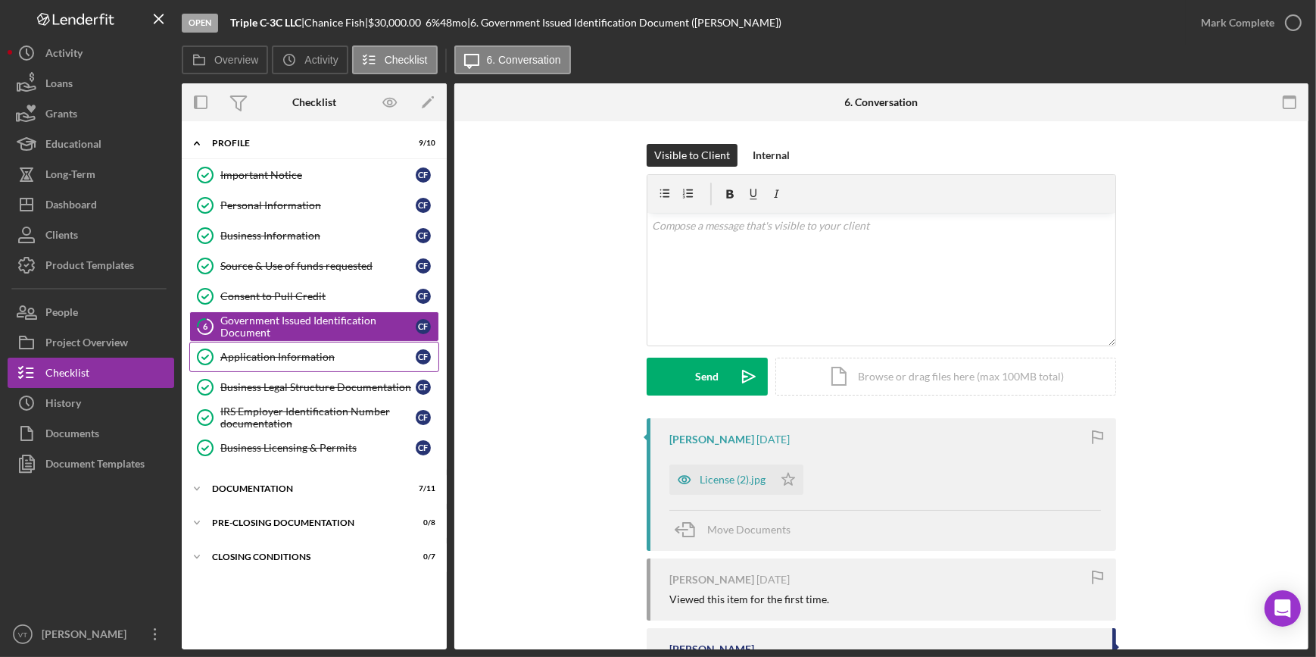
click at [274, 347] on link "Application Information Application Information C F" at bounding box center [314, 357] width 250 height 30
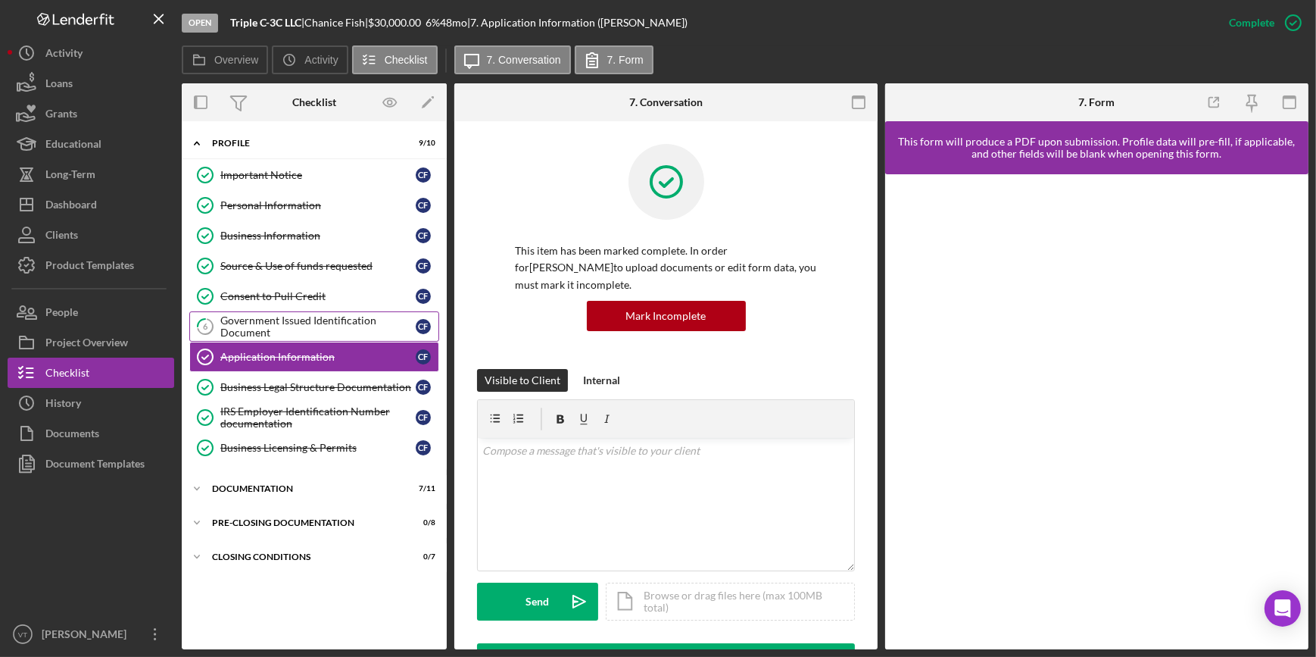
click at [278, 323] on div "Government Issued Identification Document" at bounding box center [317, 326] width 195 height 24
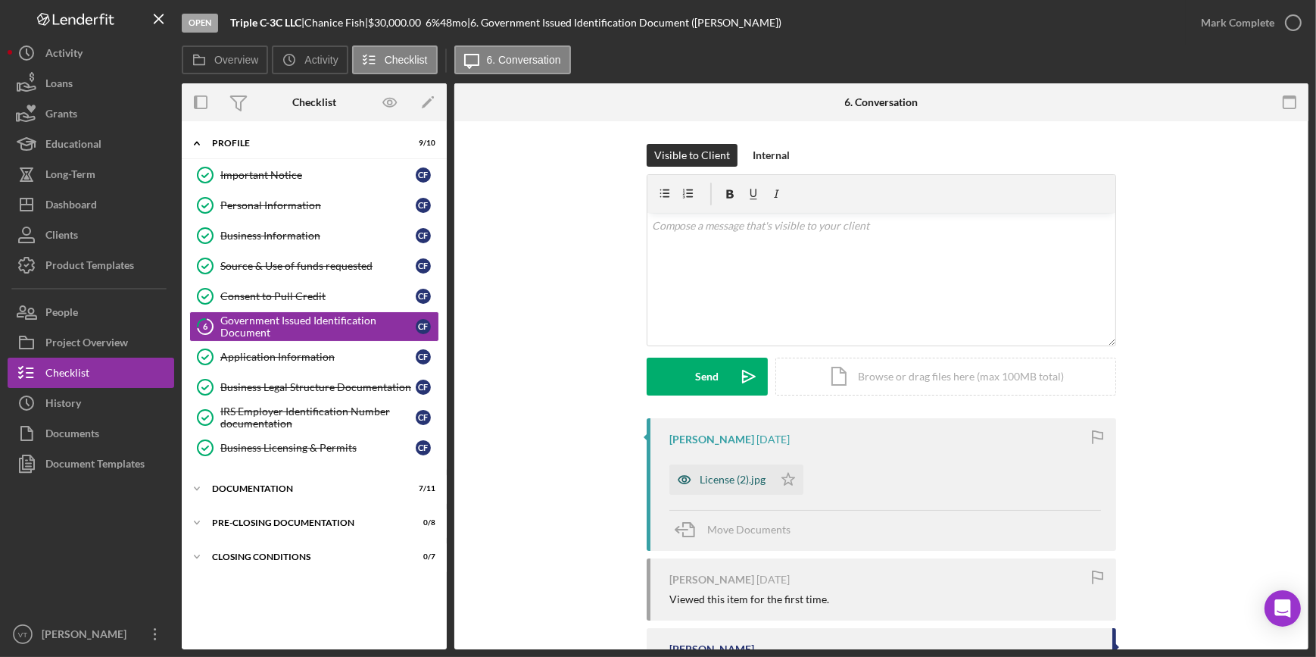
click at [715, 477] on div "License (2).jpg" at bounding box center [733, 479] width 66 height 12
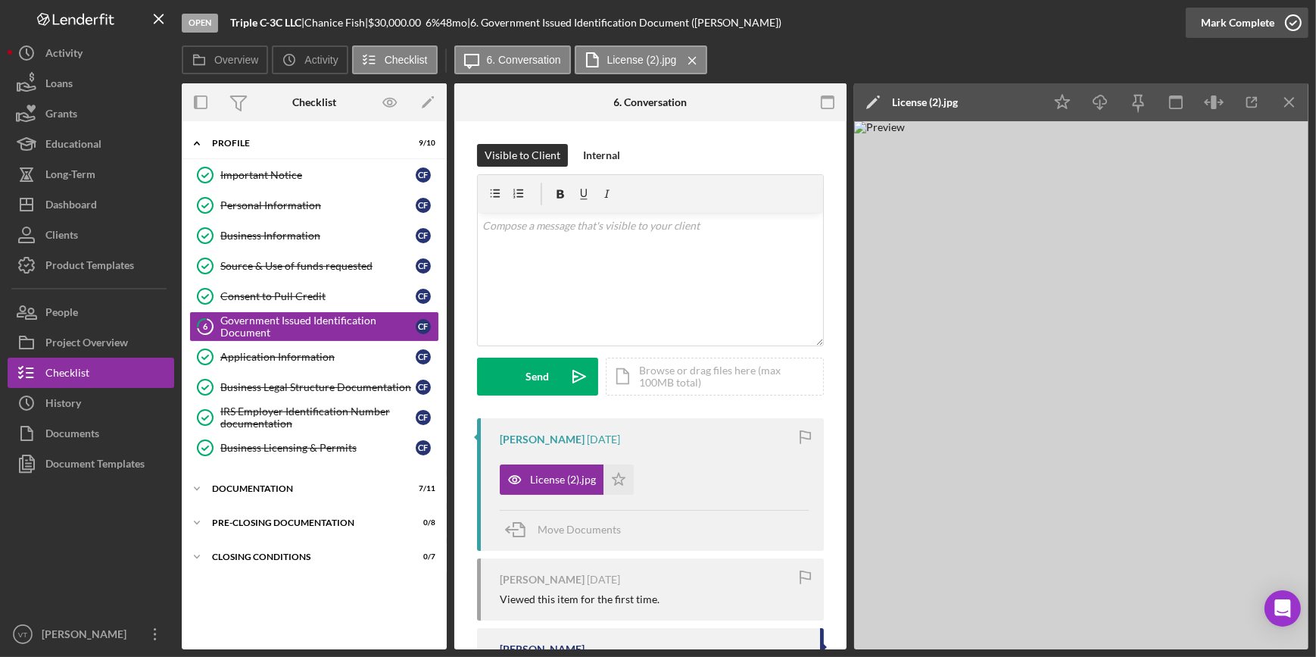
click at [1261, 17] on div "Mark Complete" at bounding box center [1237, 23] width 73 height 30
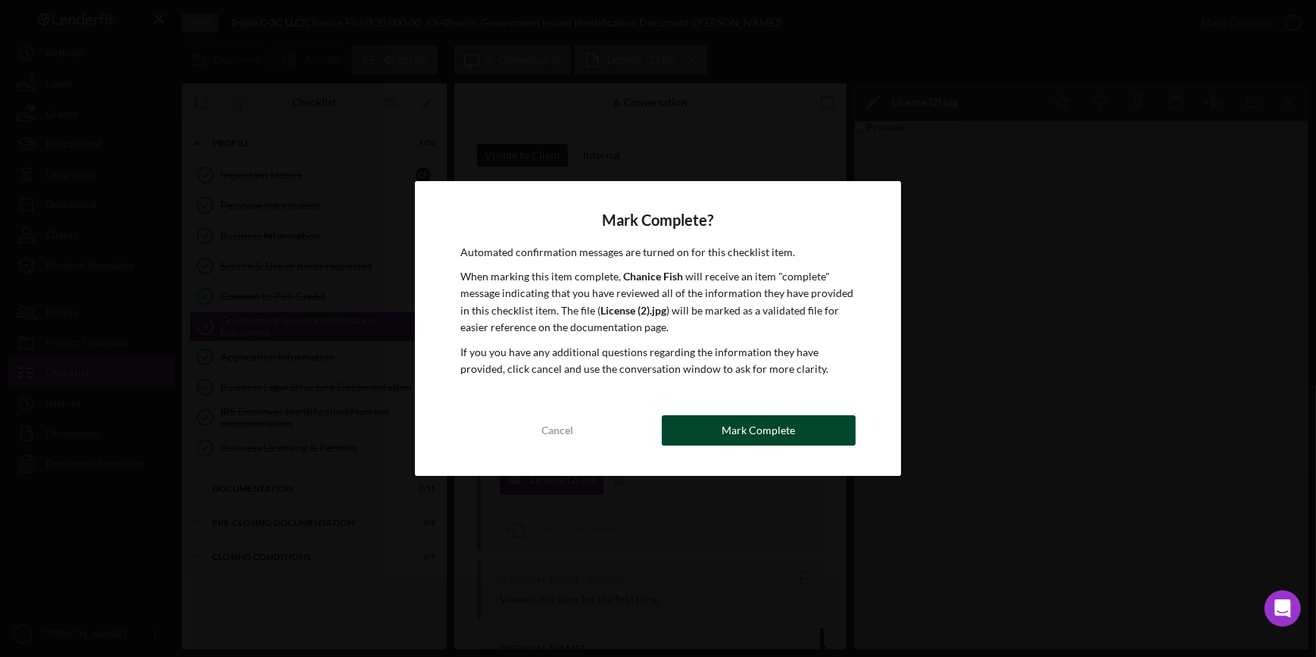
click at [773, 433] on div "Mark Complete" at bounding box center [758, 430] width 73 height 30
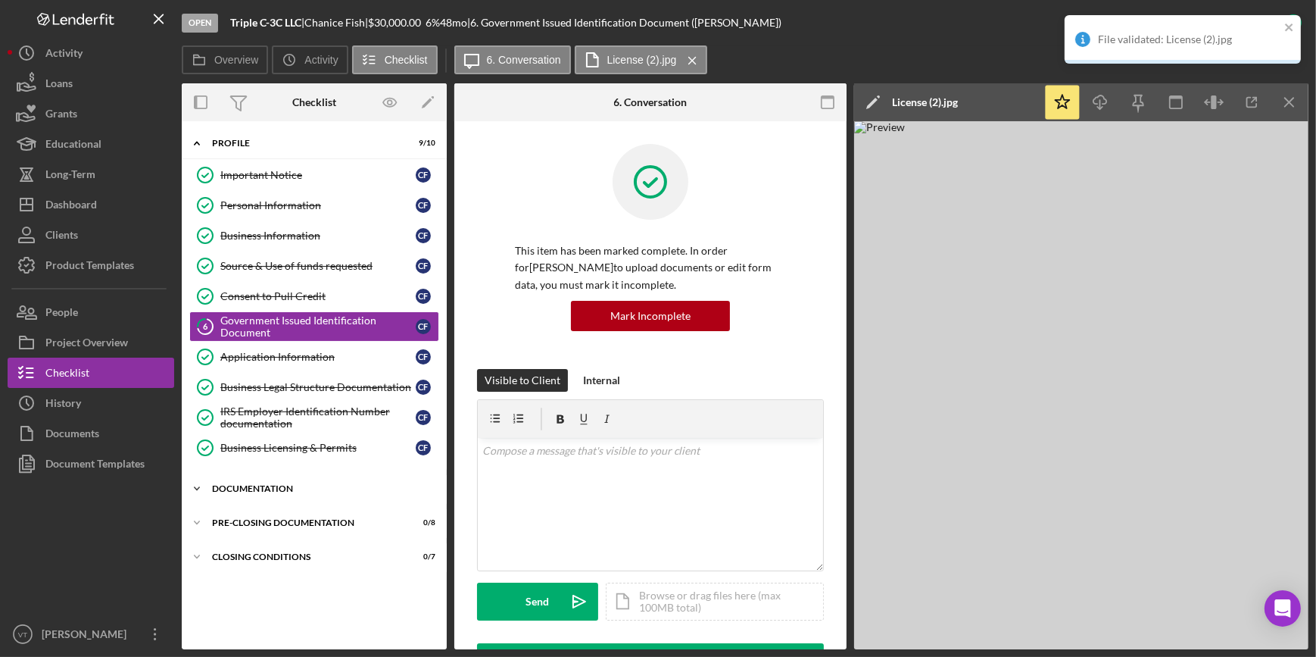
click at [206, 492] on icon "Icon/Expander" at bounding box center [197, 488] width 30 height 30
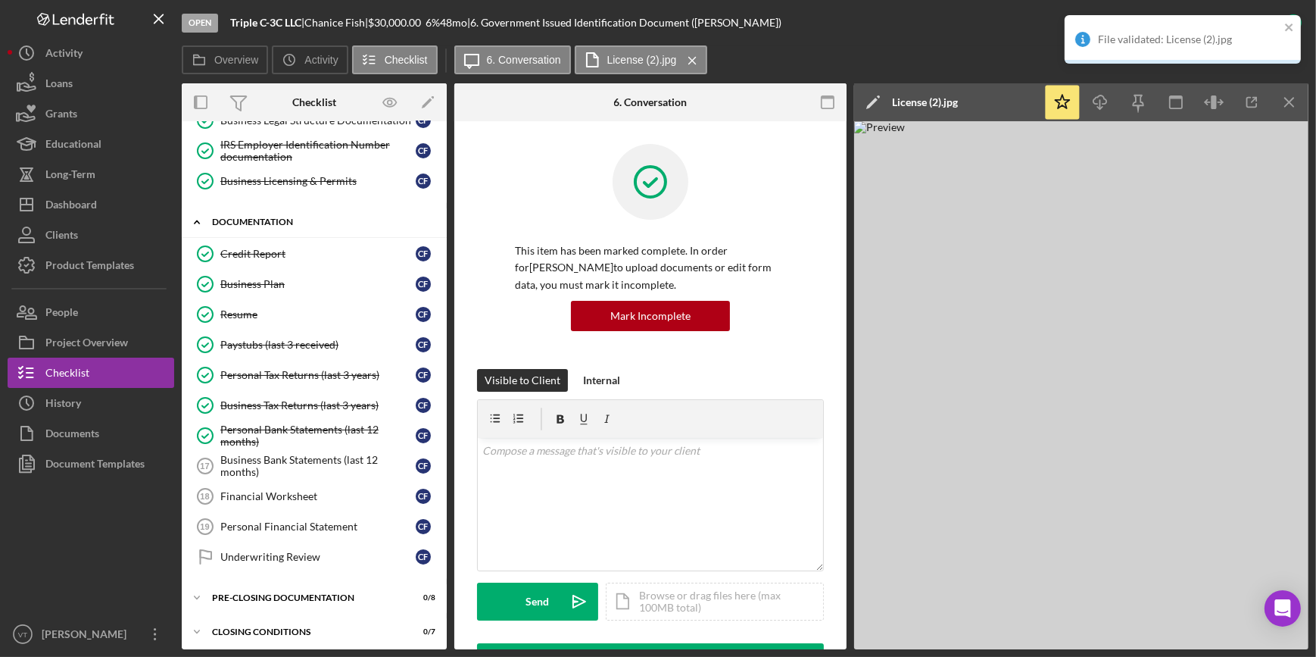
scroll to position [269, 0]
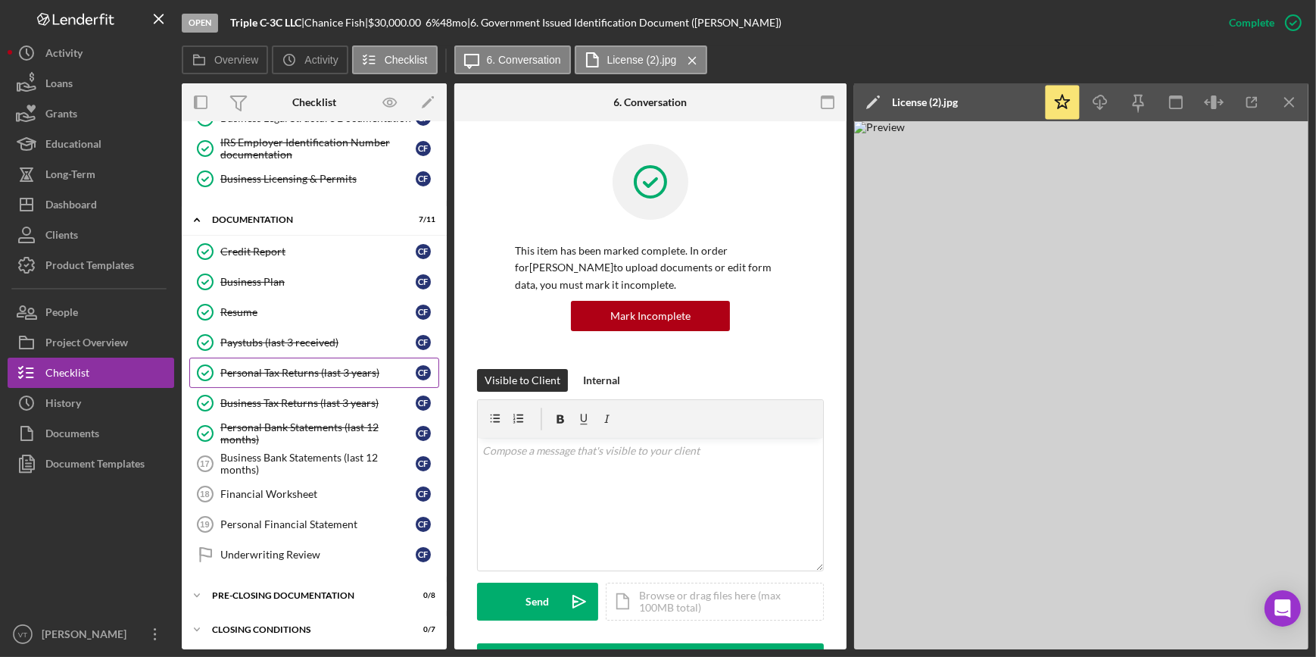
click at [337, 373] on div "Personal Tax Returns (last 3 years)" at bounding box center [317, 373] width 195 height 12
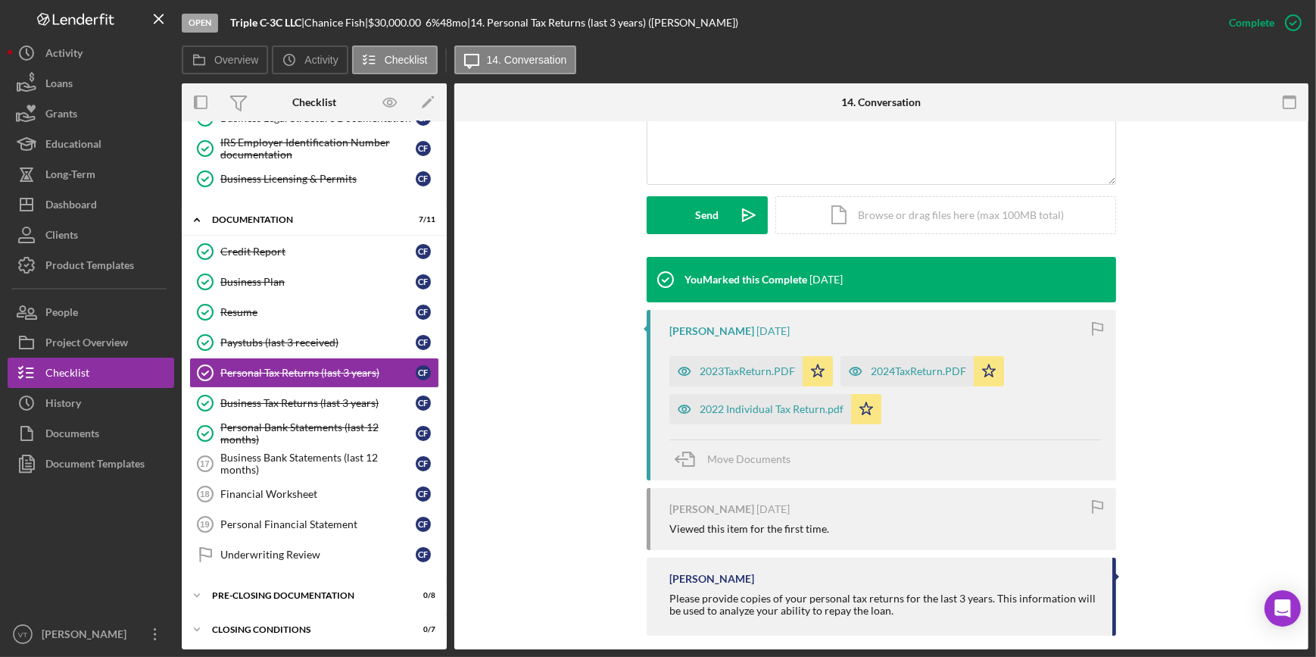
scroll to position [386, 0]
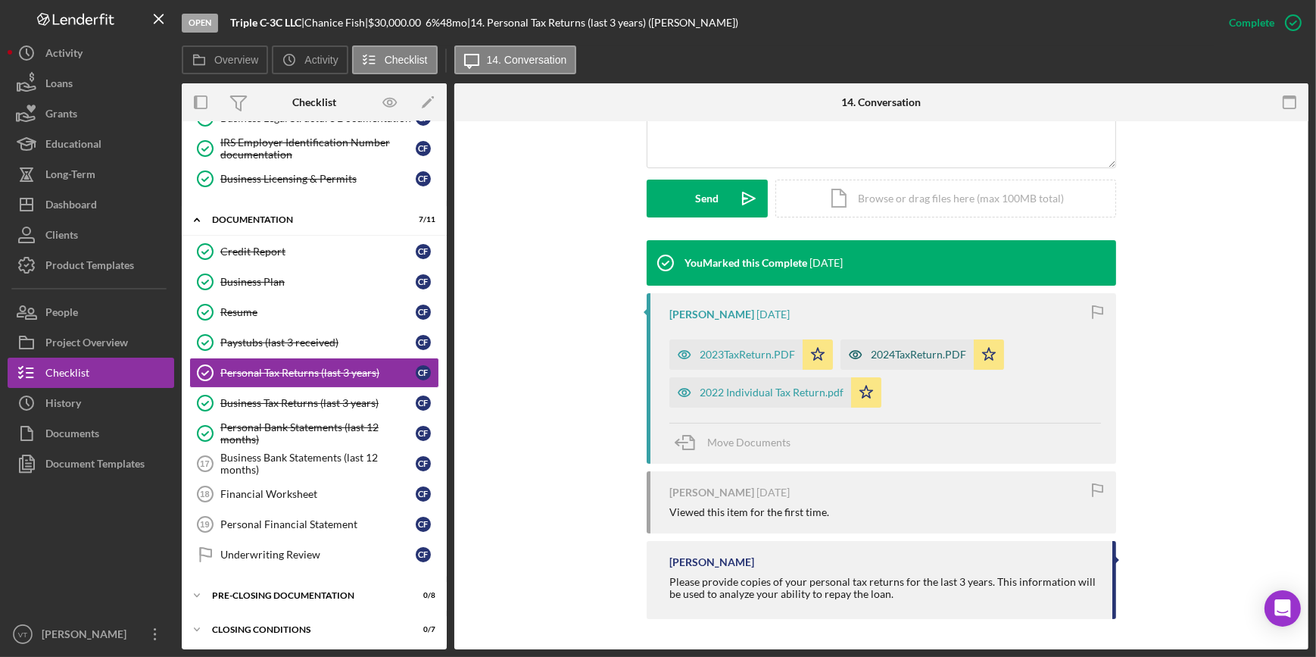
click at [873, 362] on div "2024TaxReturn.PDF" at bounding box center [907, 354] width 133 height 30
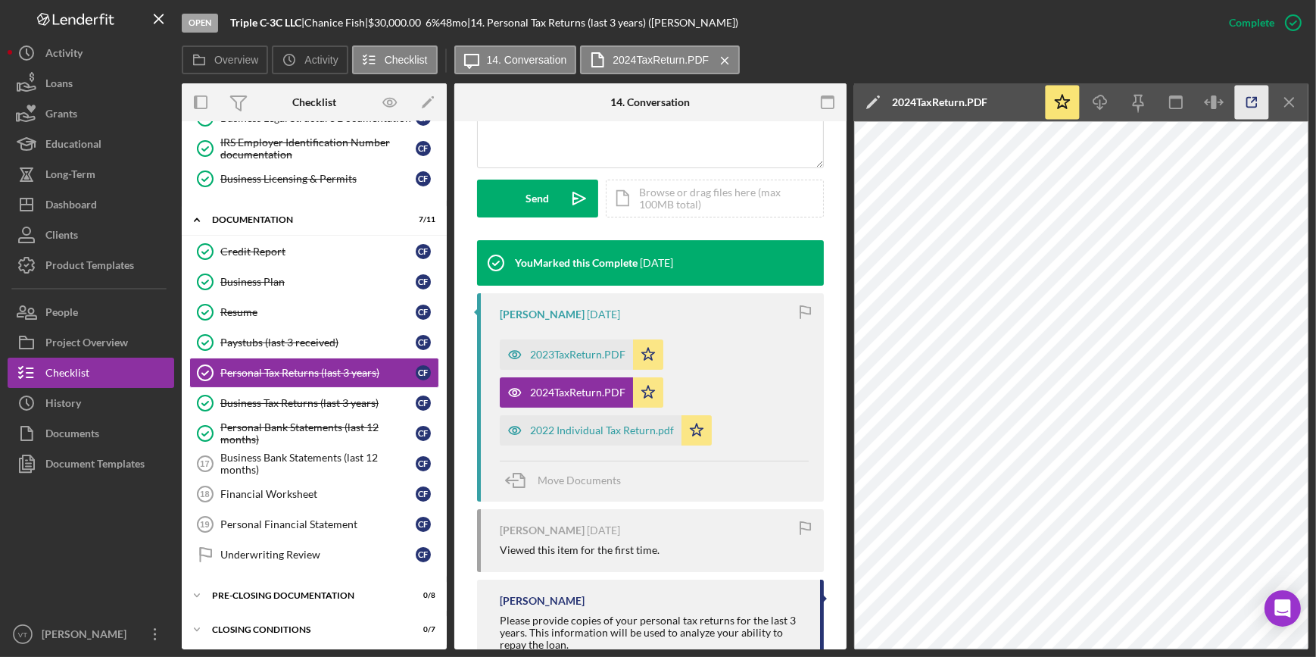
click at [1245, 98] on icon "button" at bounding box center [1252, 103] width 34 height 34
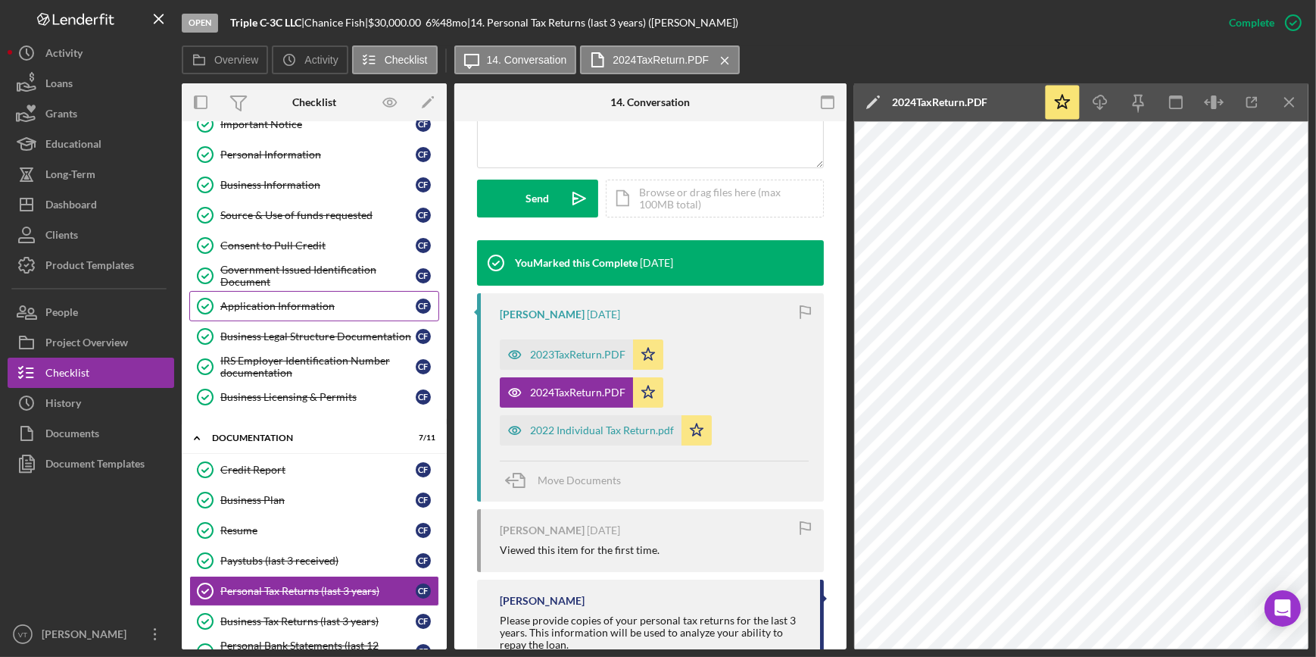
scroll to position [0, 0]
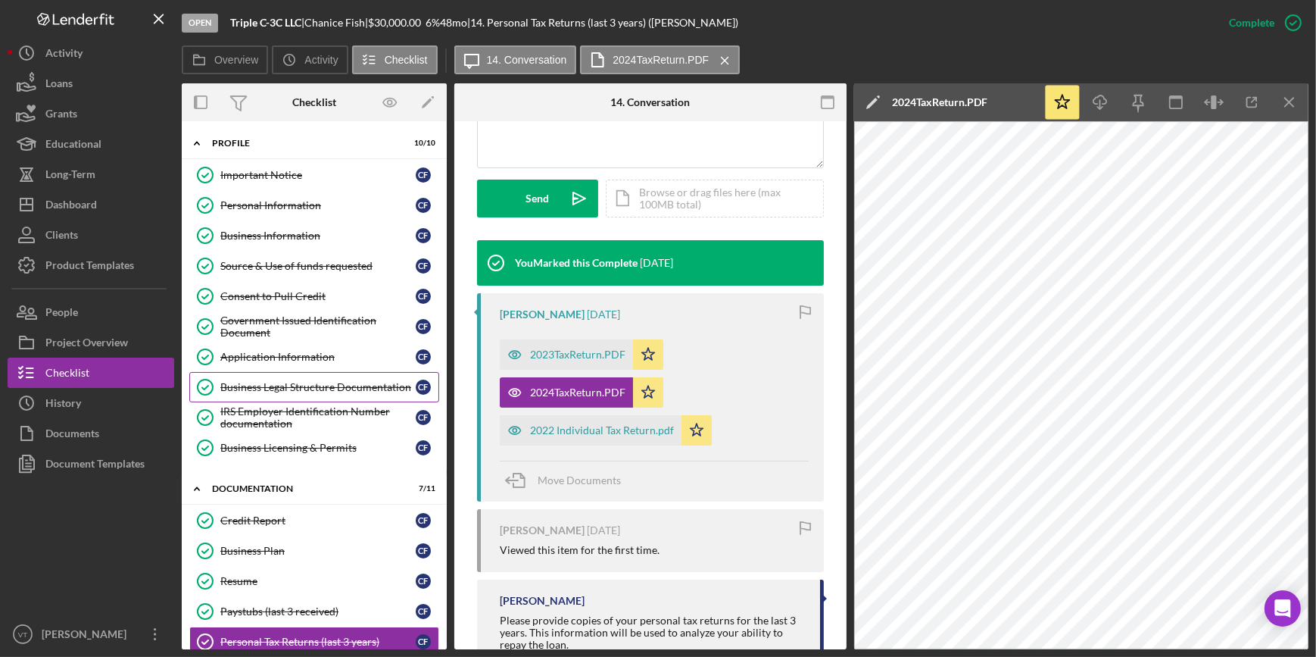
click at [268, 387] on div "Business Legal Structure Documentation" at bounding box center [317, 387] width 195 height 12
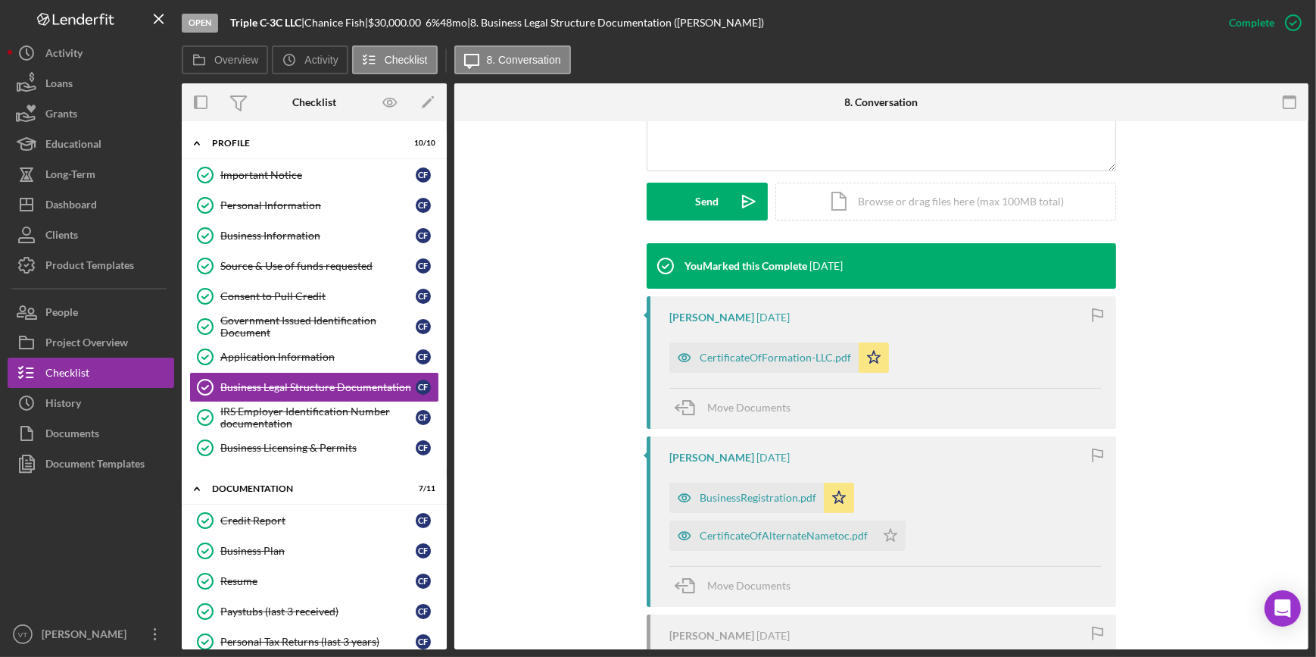
scroll to position [374, 0]
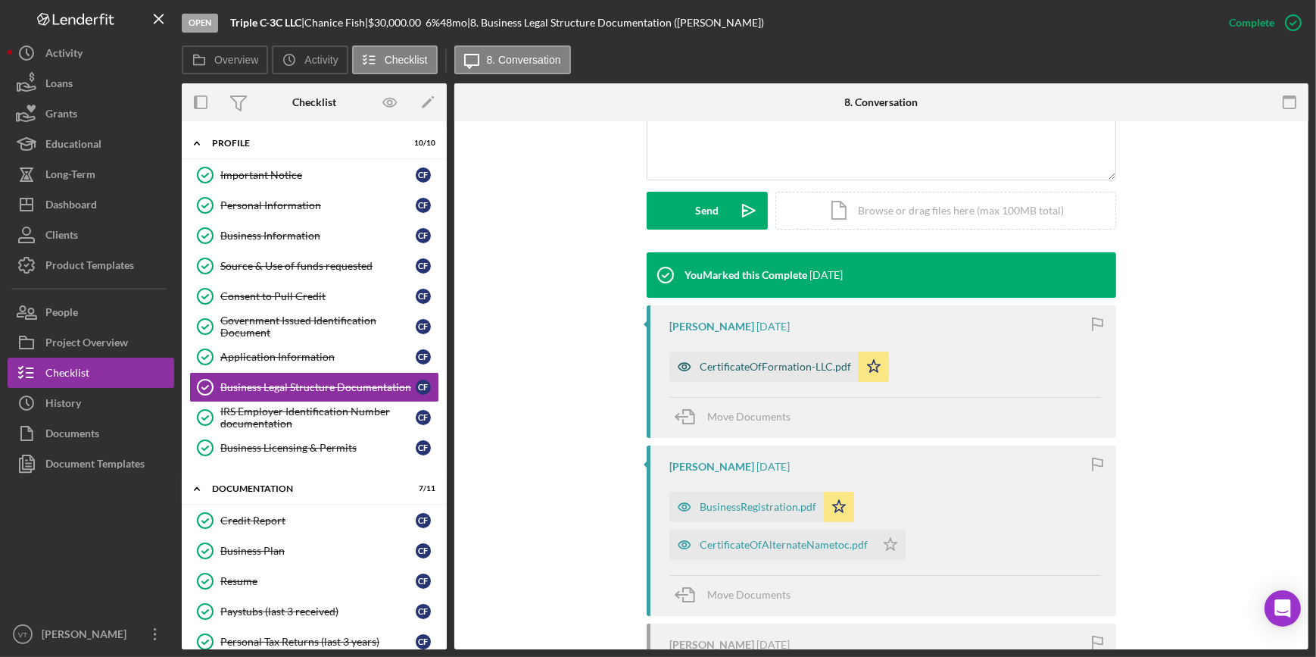
click at [765, 365] on div "CertificateOfFormation-LLC.pdf" at bounding box center [775, 367] width 151 height 12
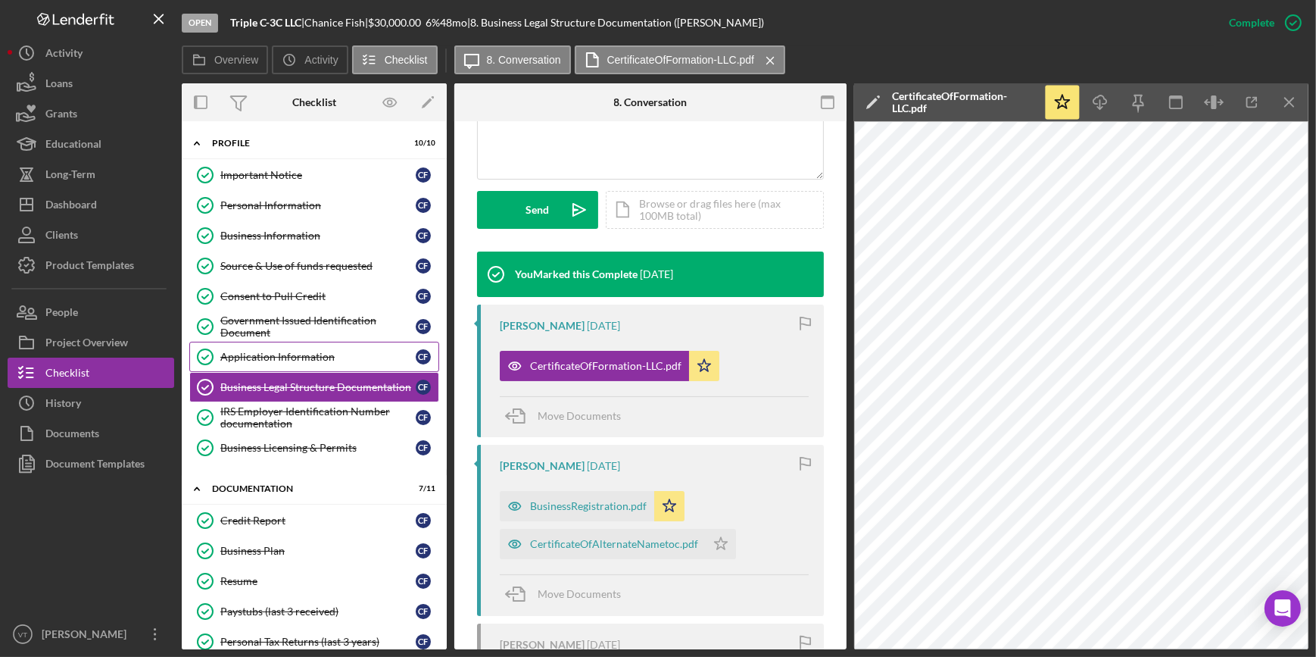
click at [289, 355] on div "Application Information" at bounding box center [317, 357] width 195 height 12
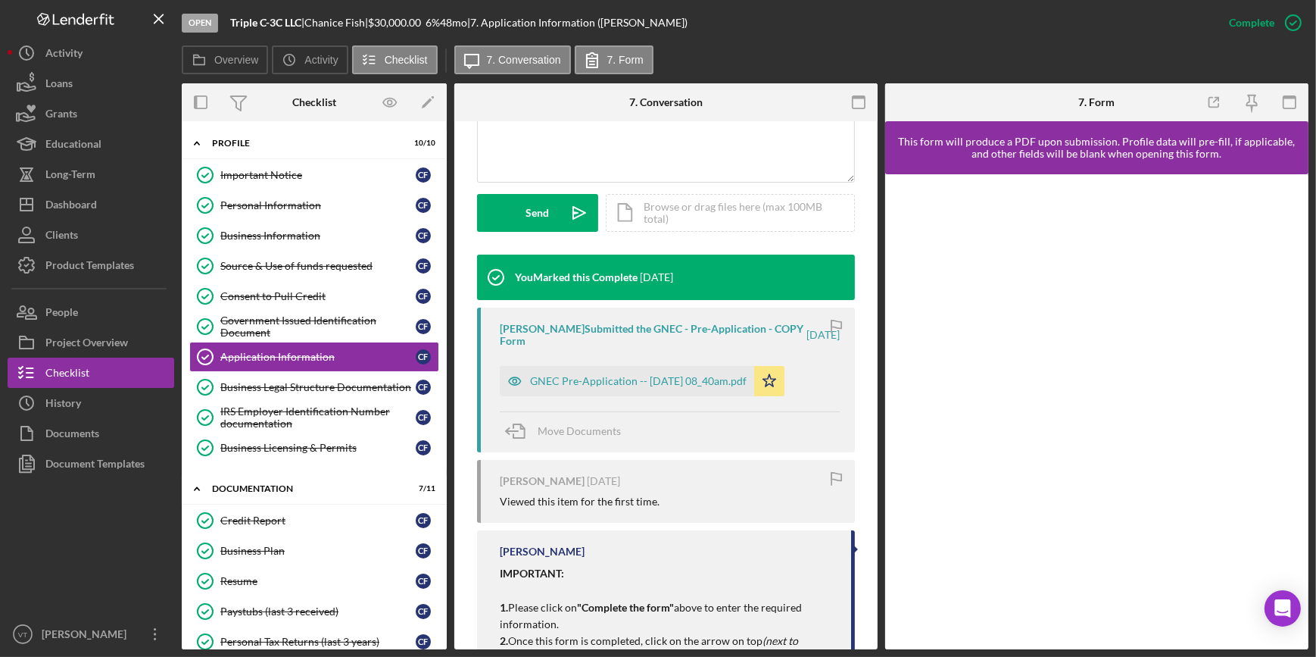
scroll to position [454, 0]
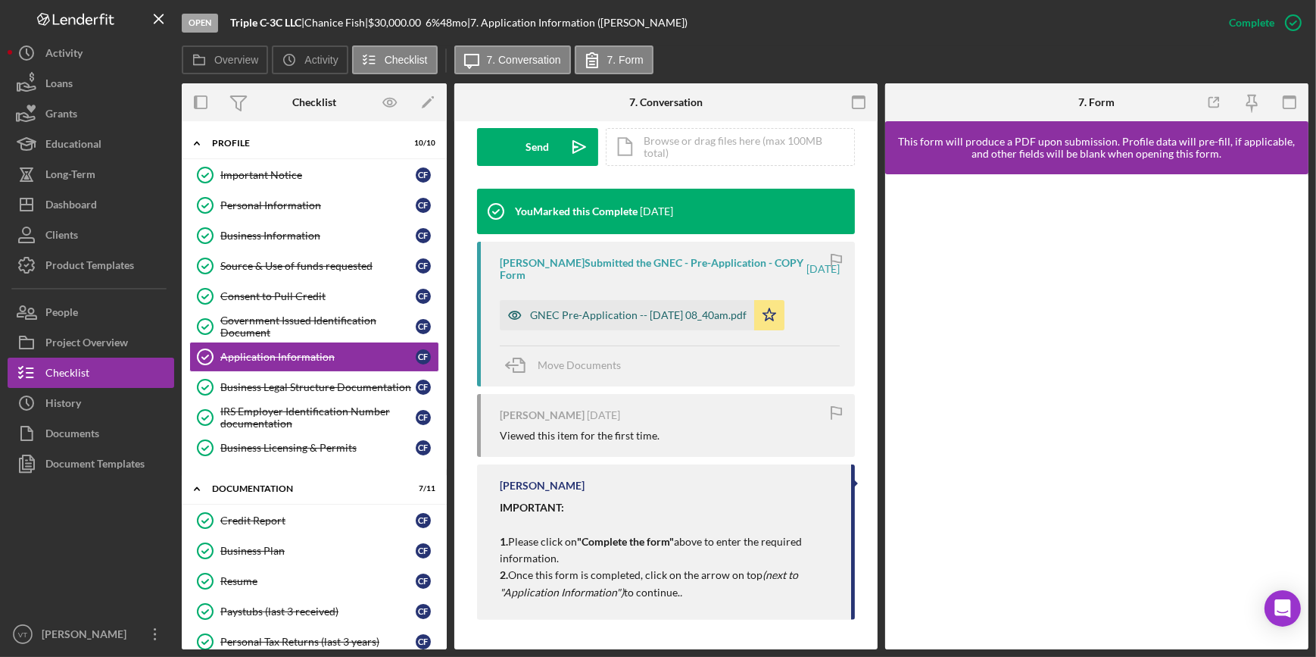
click at [639, 306] on div "GNEC Pre-Application -- 2025-08-05 08_40am.pdf" at bounding box center [627, 315] width 255 height 30
